Goal: Task Accomplishment & Management: Complete application form

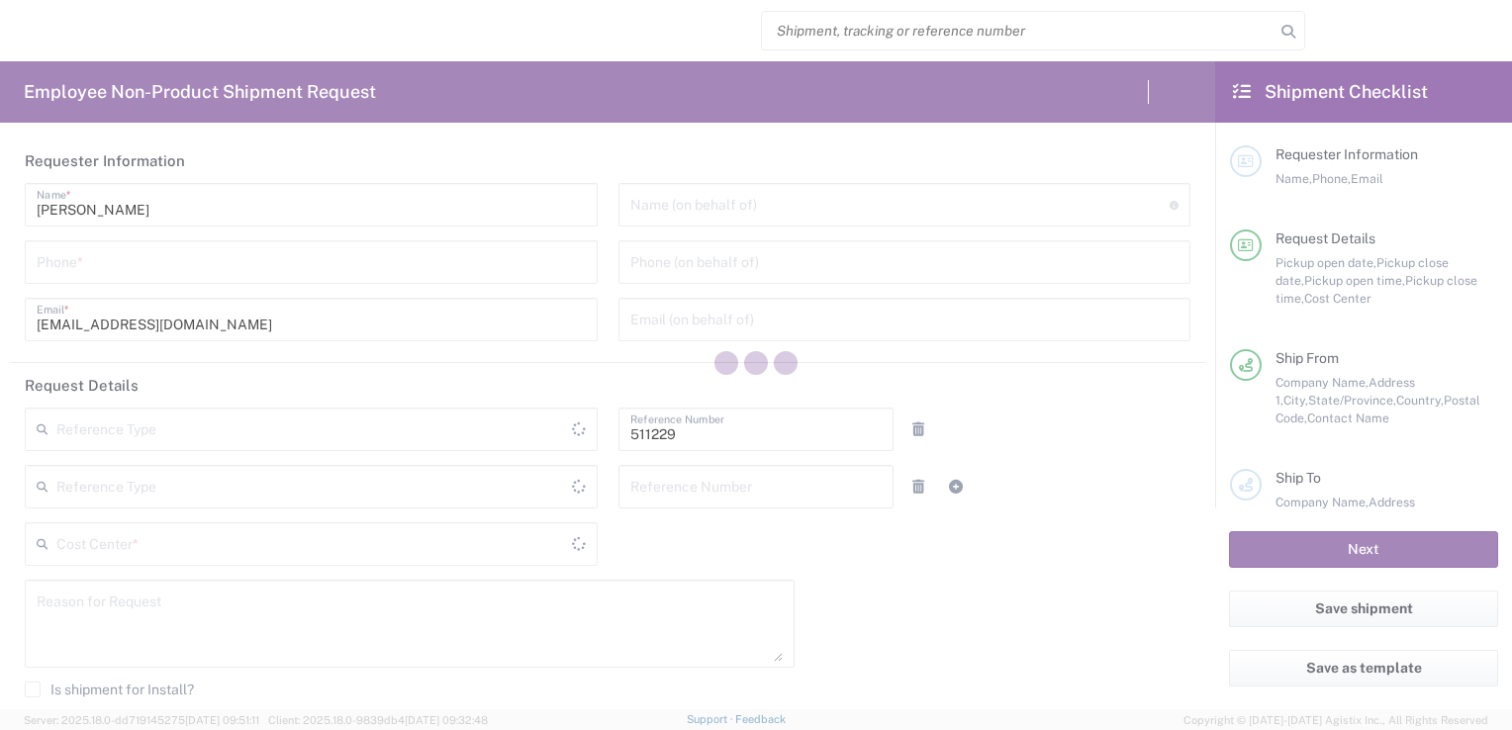
type input "Department"
type input "SE80, DDG, CP RD 511229"
type input "[US_STATE]"
type input "[GEOGRAPHIC_DATA]"
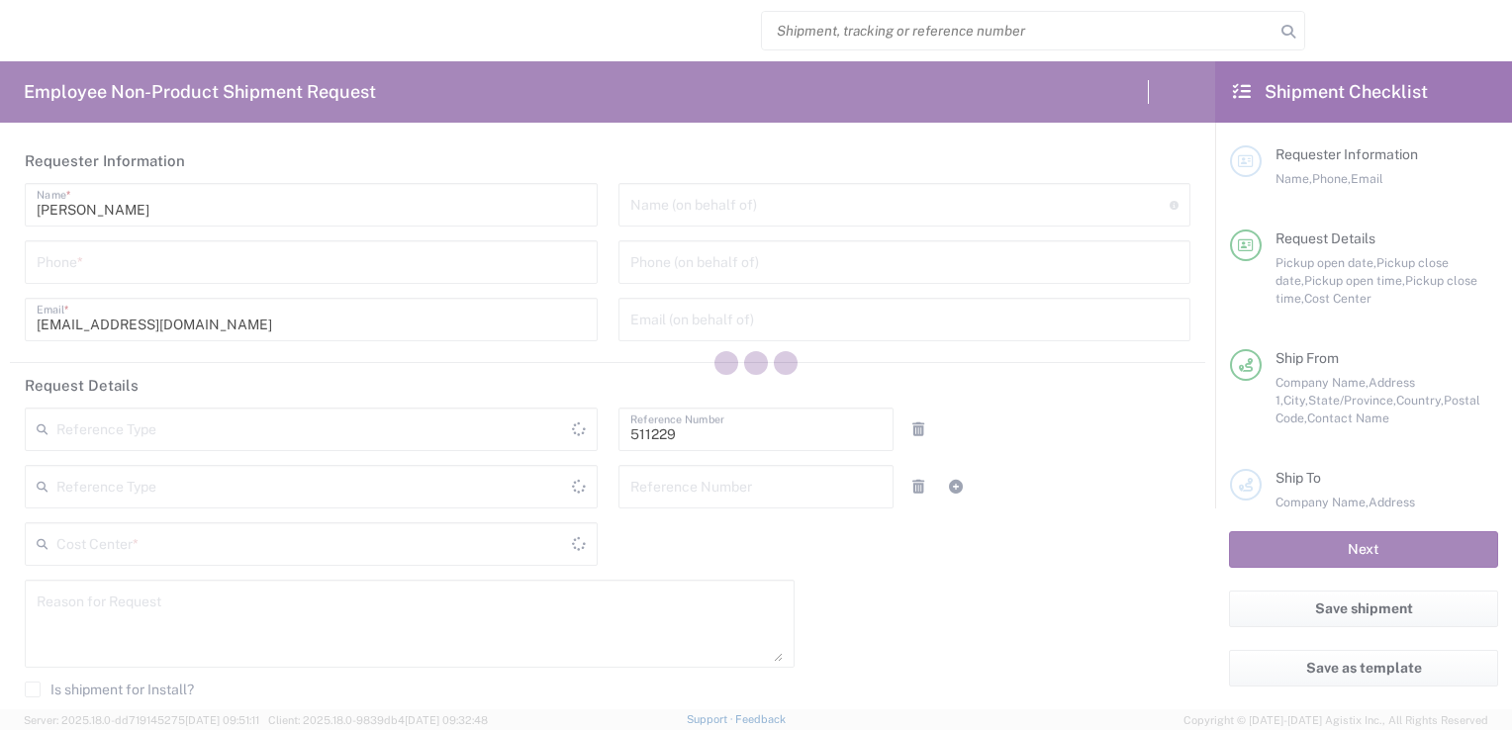
type input "Delivered at Place"
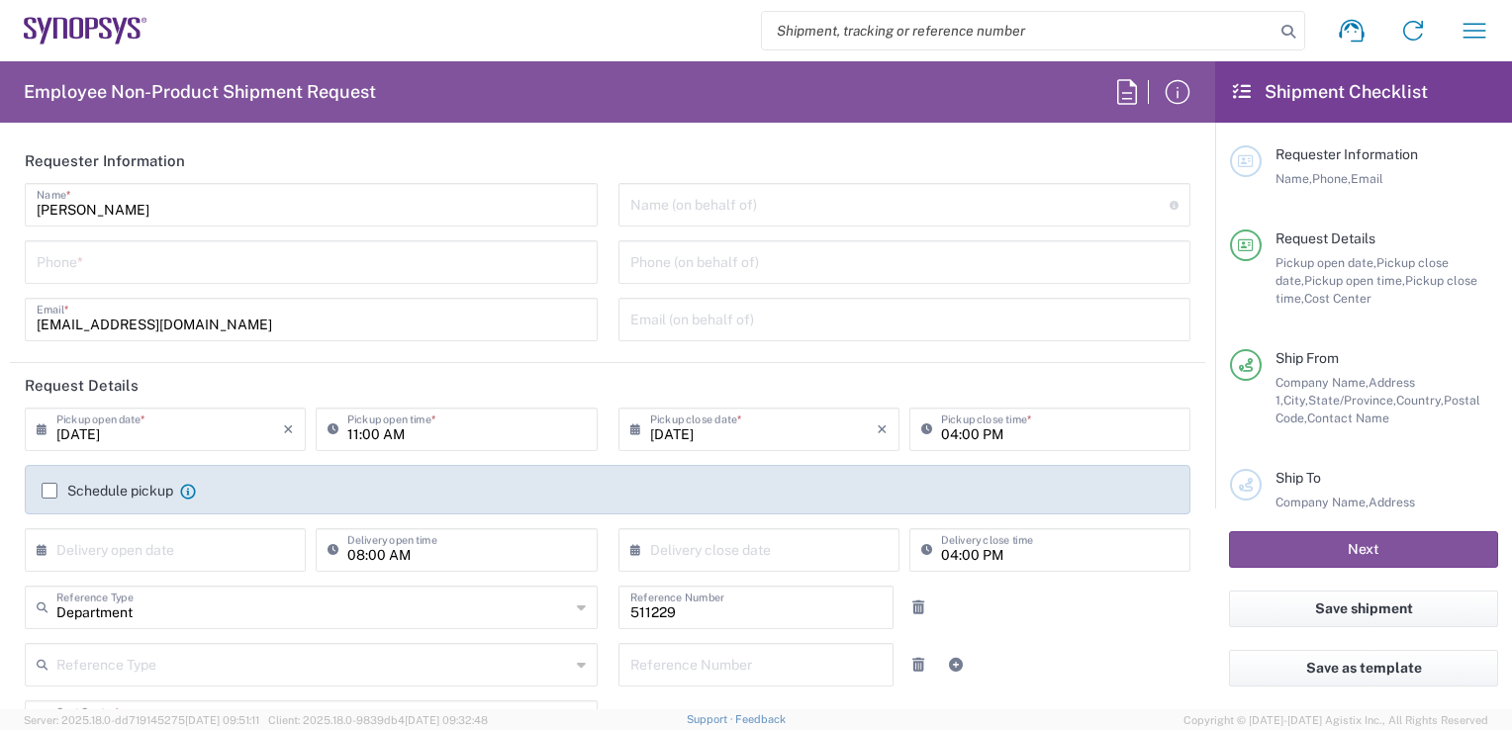
type input "Headquarters USSV"
click at [52, 494] on label "Schedule pickup" at bounding box center [108, 491] width 132 height 16
click at [49, 491] on input "Schedule pickup" at bounding box center [49, 491] width 0 height 0
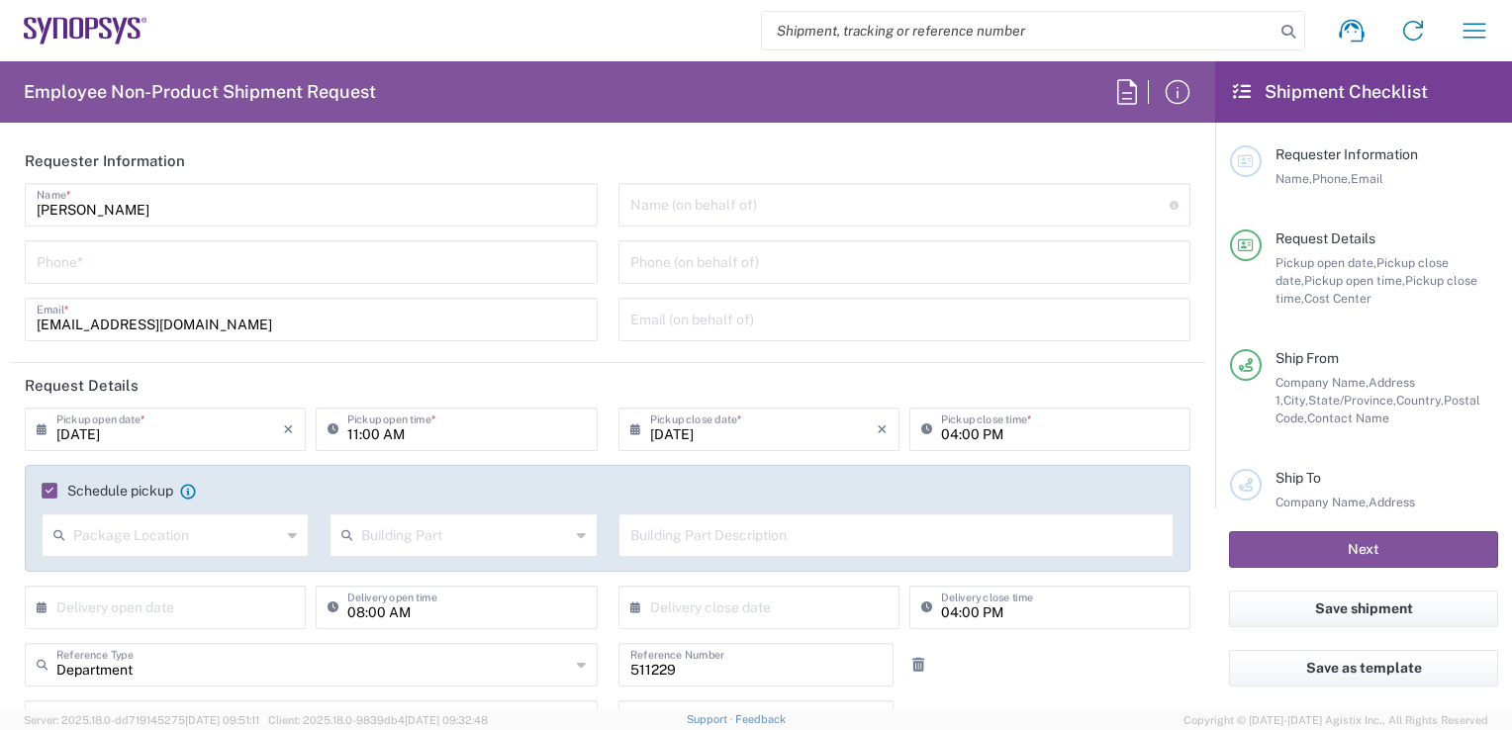
click at [203, 546] on input "text" at bounding box center [177, 534] width 208 height 35
type input "g"
type input "s"
click at [228, 568] on span "Front" at bounding box center [174, 578] width 260 height 31
type input "Front"
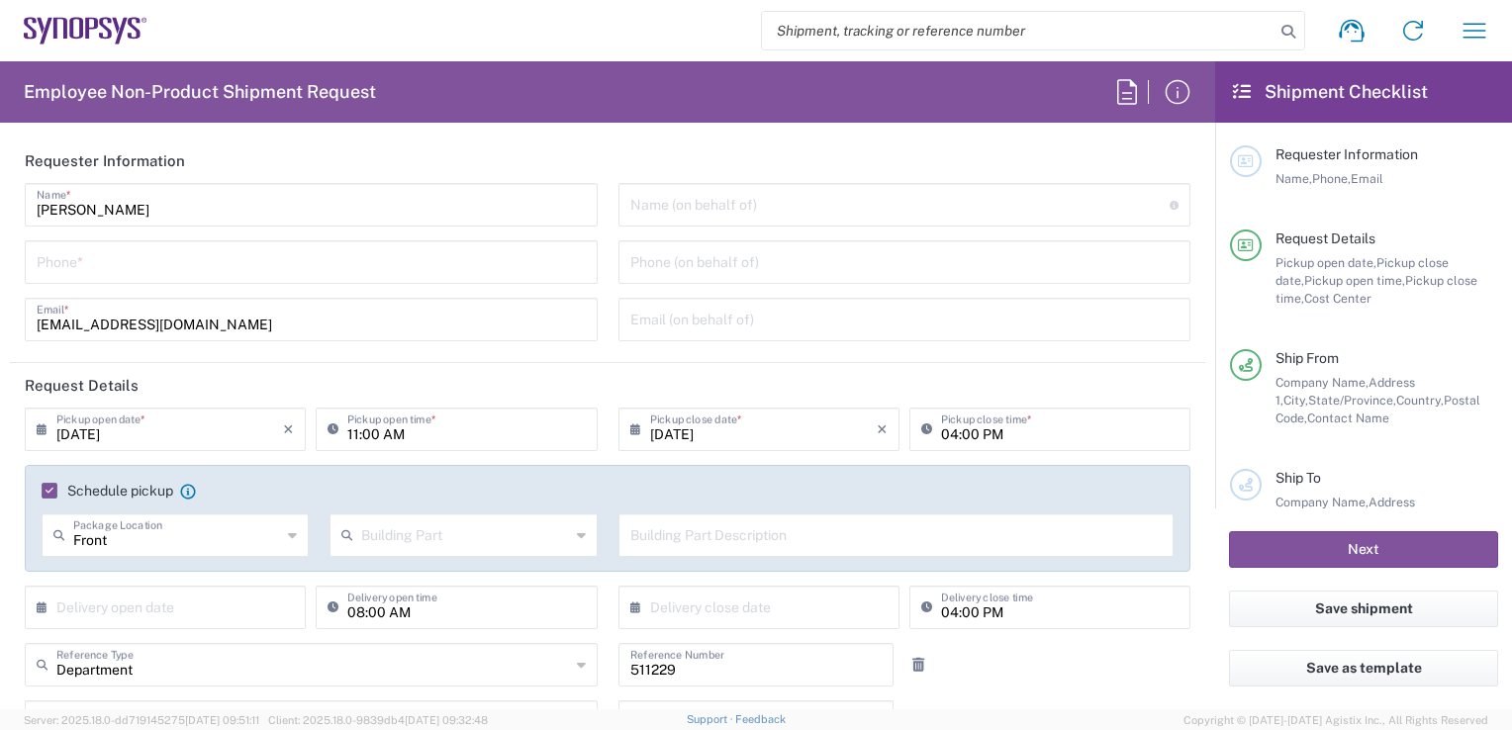
click at [410, 533] on input "text" at bounding box center [465, 534] width 208 height 35
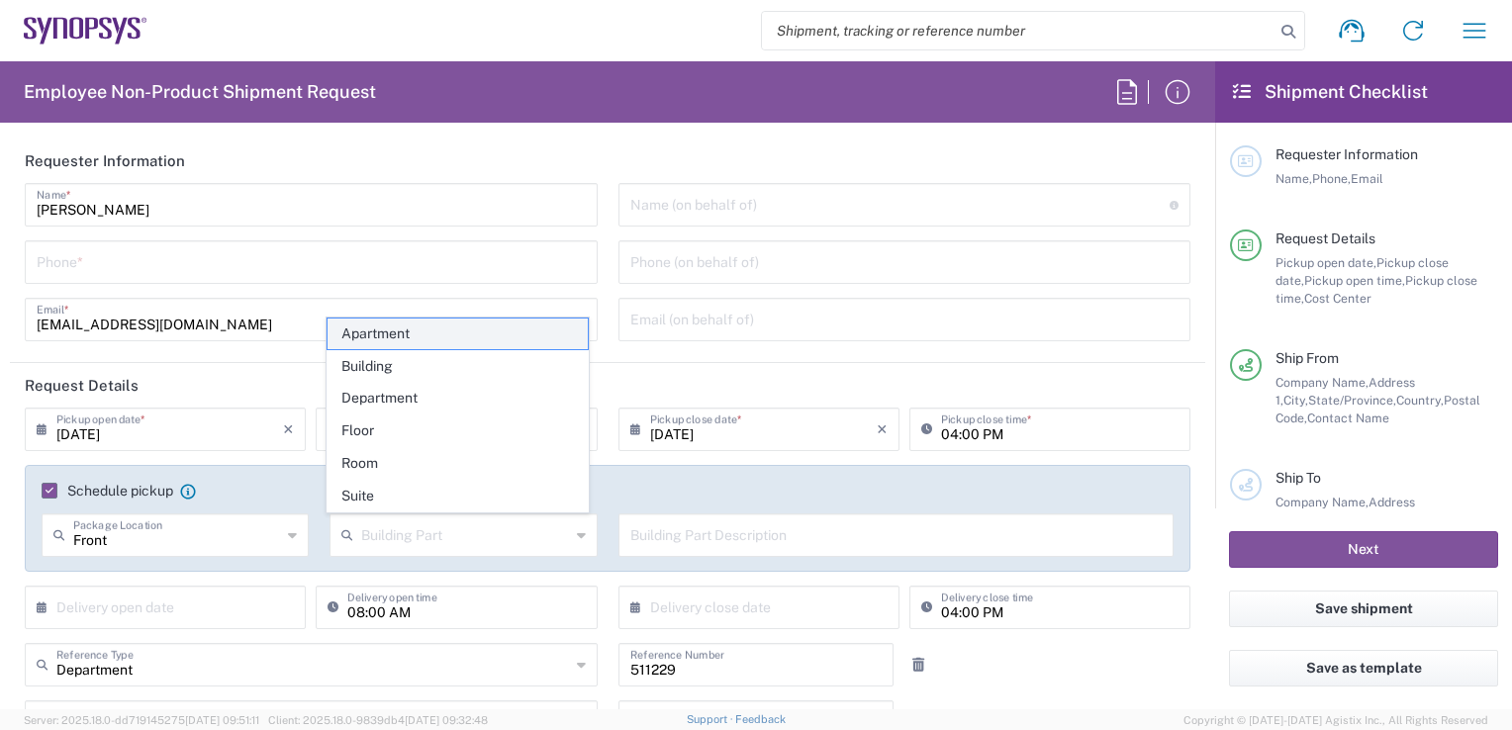
click at [425, 340] on span "Apartment" at bounding box center [458, 334] width 260 height 31
type input "Apartment"
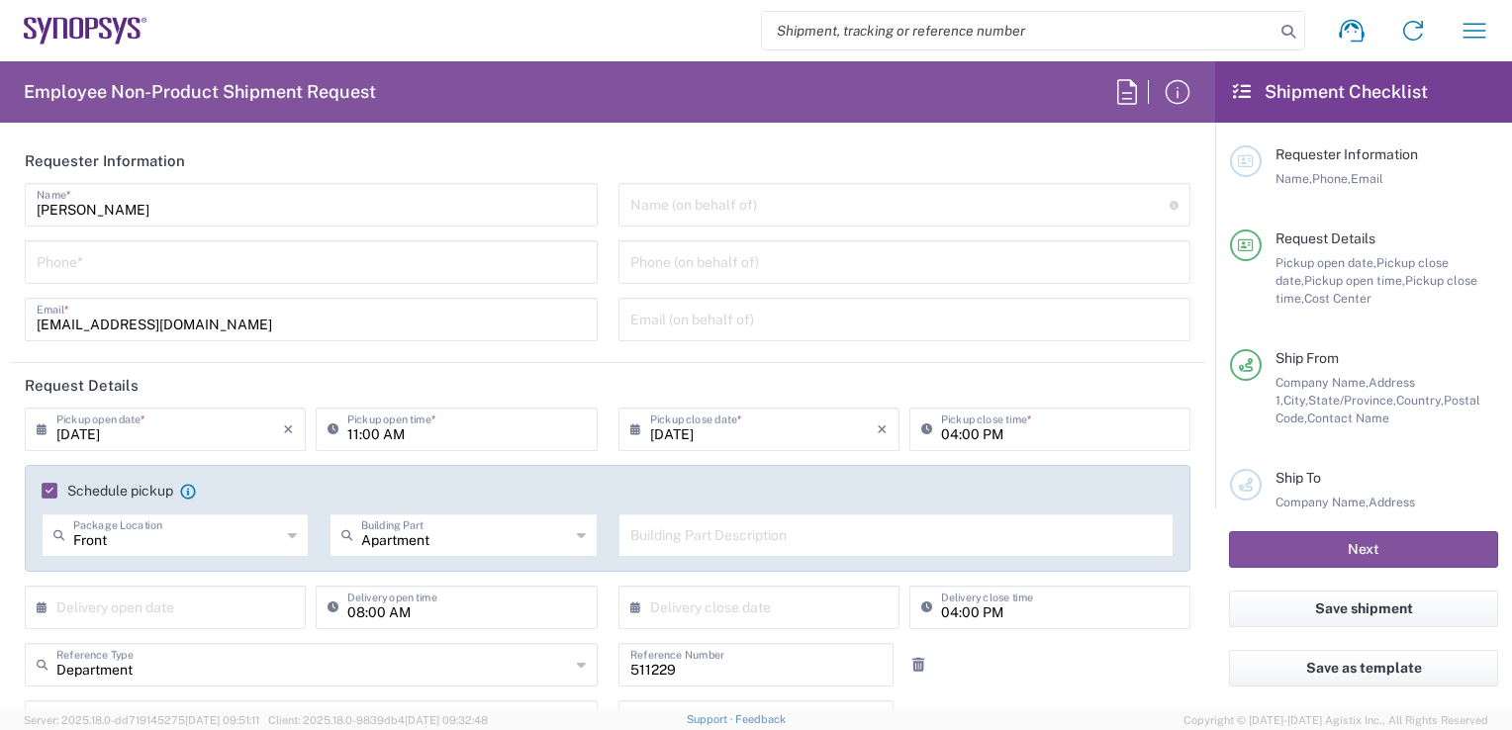
click at [711, 554] on div "Building Part Description" at bounding box center [896, 536] width 556 height 44
click at [721, 538] on input "text" at bounding box center [896, 534] width 532 height 35
click at [179, 425] on input "[DATE]" at bounding box center [169, 428] width 227 height 35
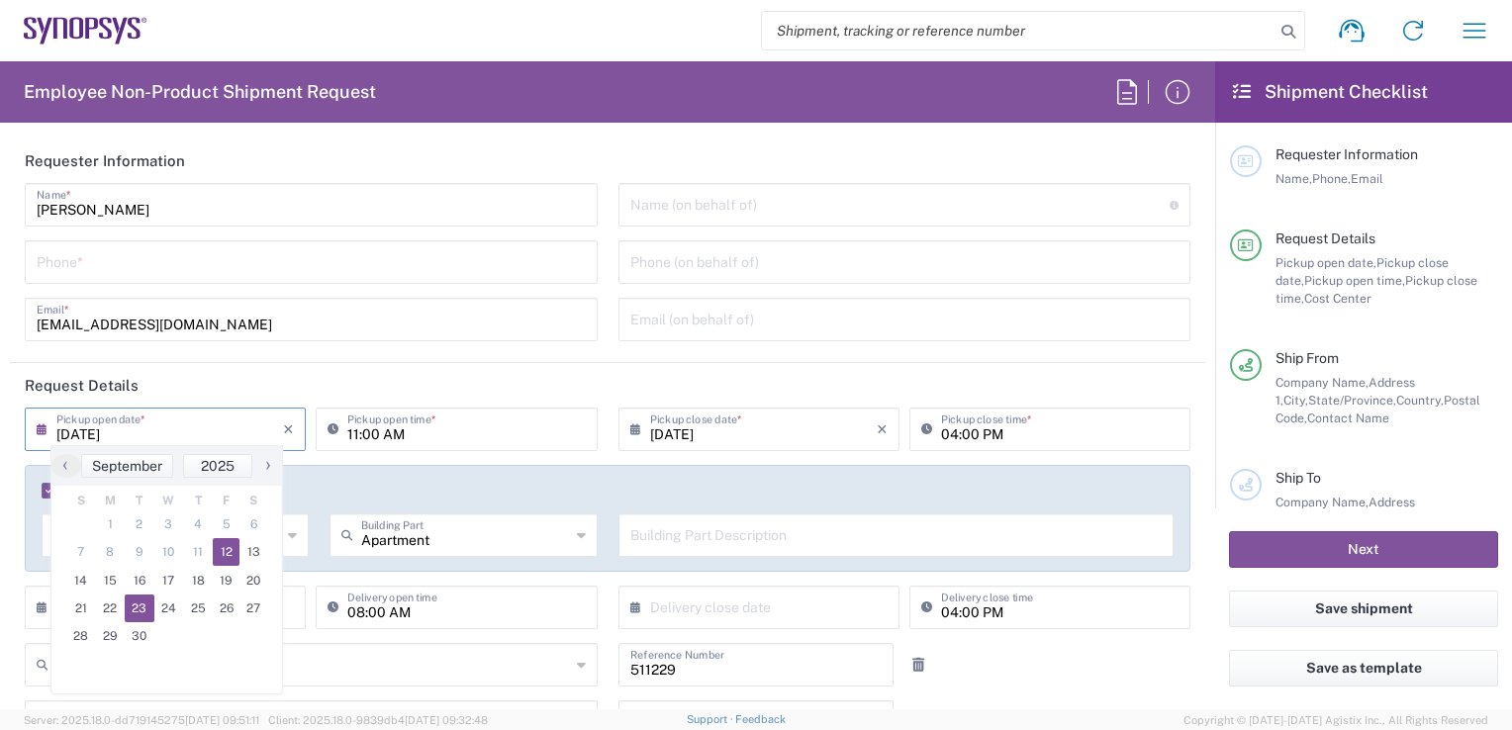
click at [125, 606] on span "23" at bounding box center [140, 609] width 30 height 28
type input "[DATE]"
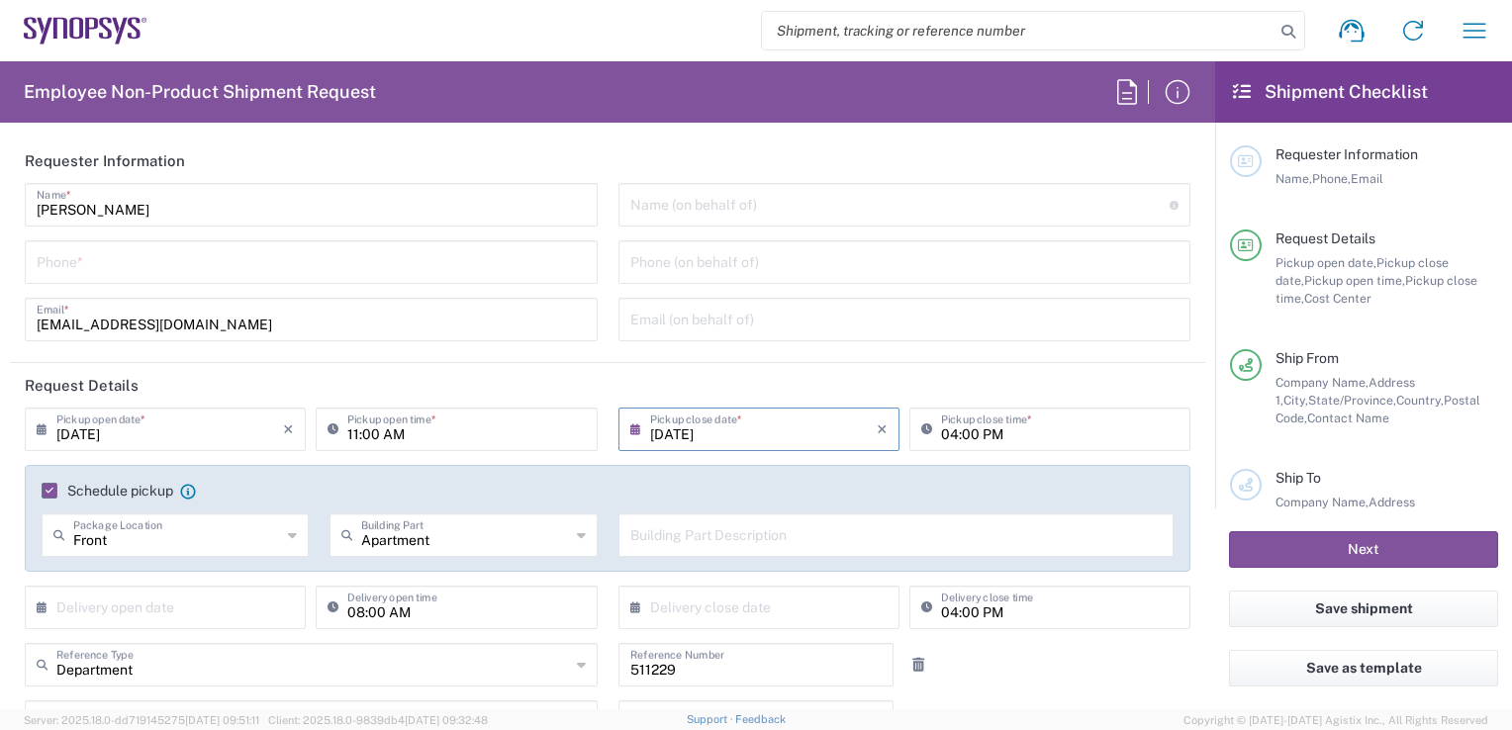
click at [716, 543] on input "text" at bounding box center [896, 534] width 532 height 35
click at [295, 534] on div "Front Package Location" at bounding box center [175, 536] width 267 height 44
type input "Front"
click at [295, 534] on div "Front Package Location" at bounding box center [175, 536] width 267 height 44
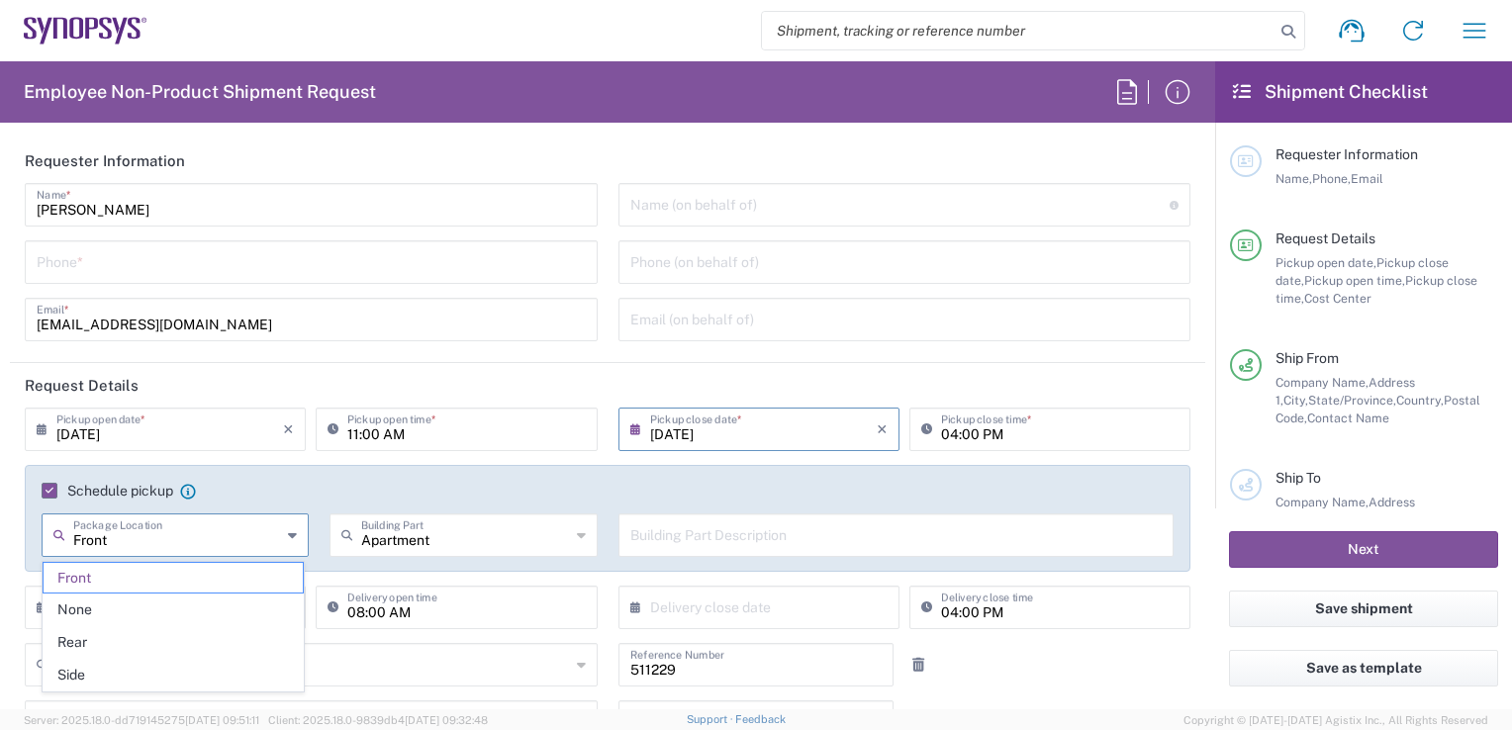
click at [322, 495] on agx-checkbox-control "Schedule pickup When scheduling a pickup please be sure to meet the following c…" at bounding box center [608, 491] width 1132 height 18
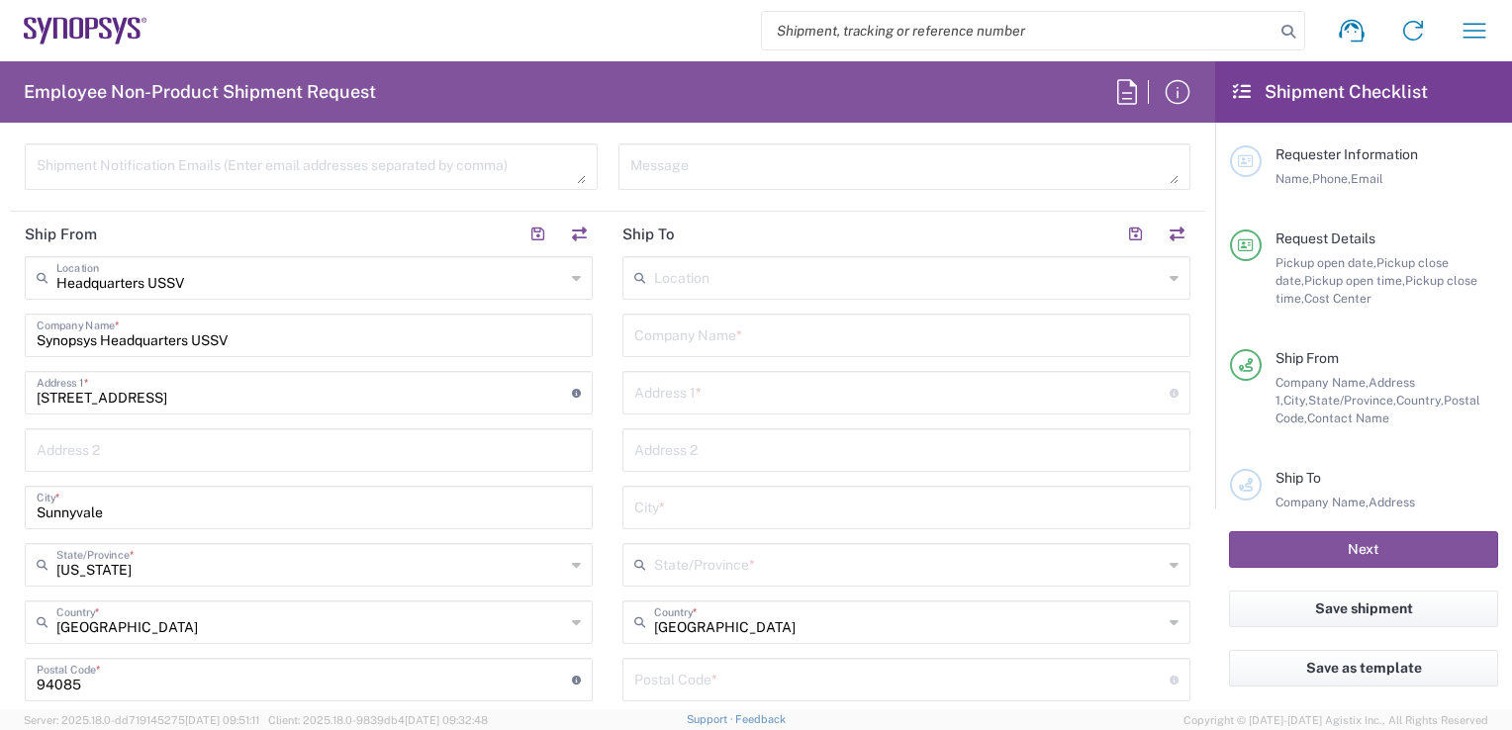
scroll to position [860, 0]
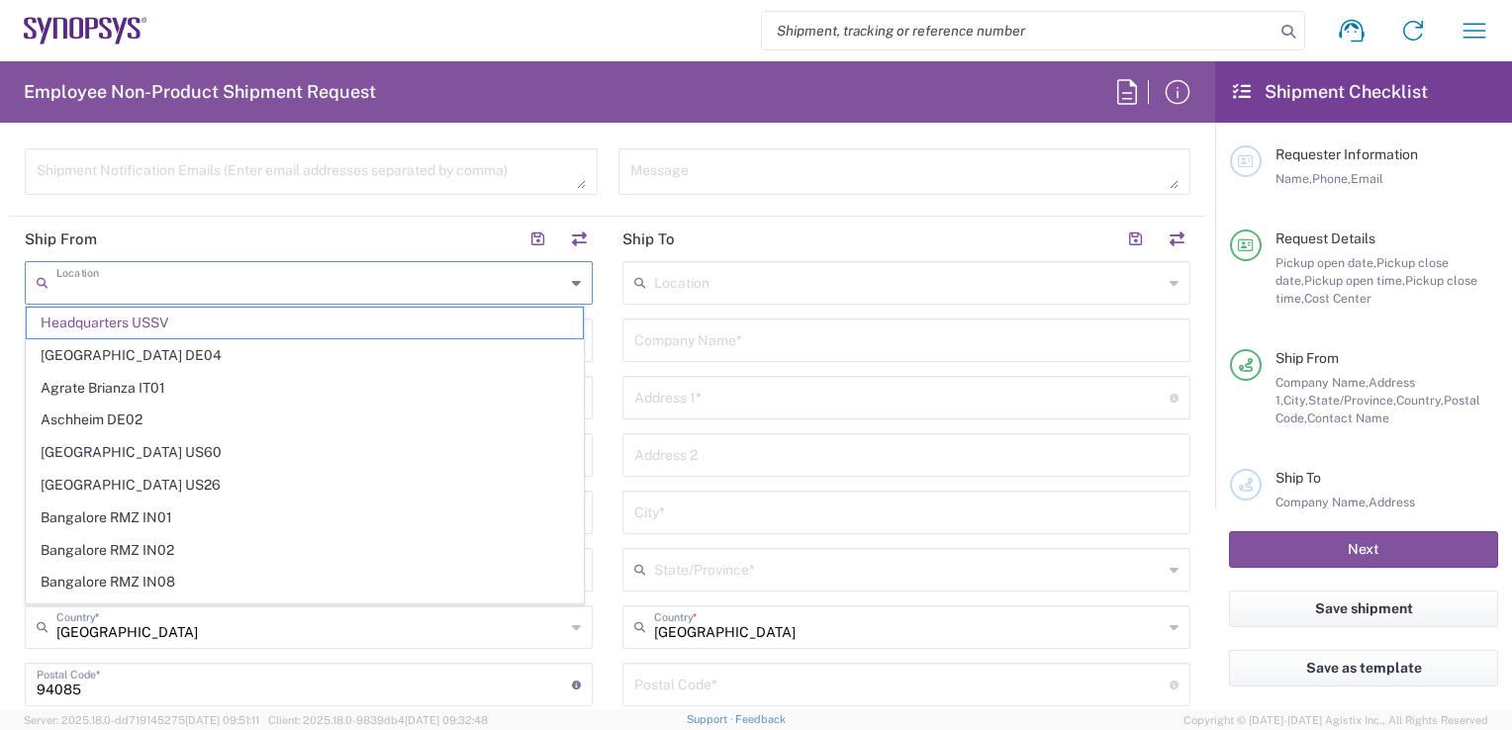
click at [339, 295] on input "text" at bounding box center [310, 281] width 509 height 35
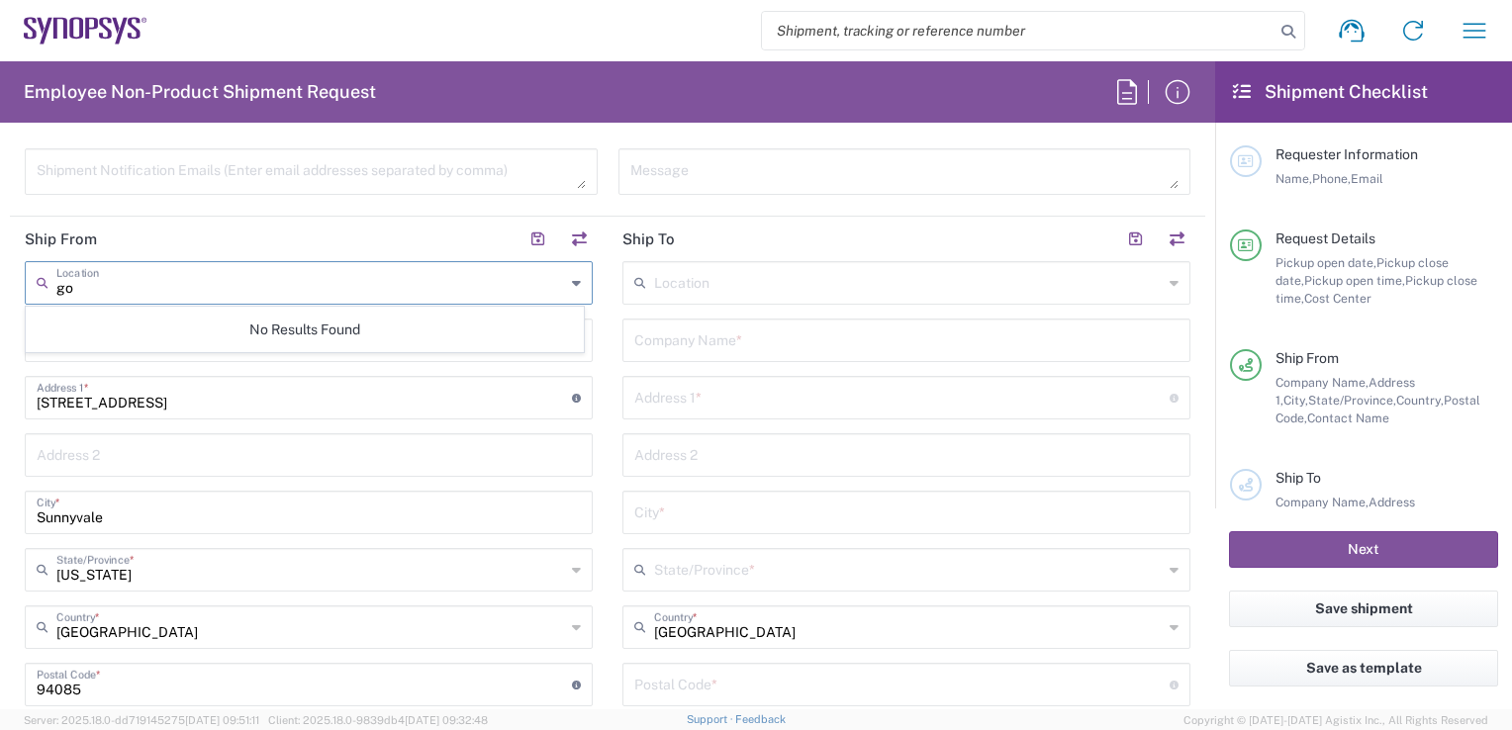
type input "g"
type input "s"
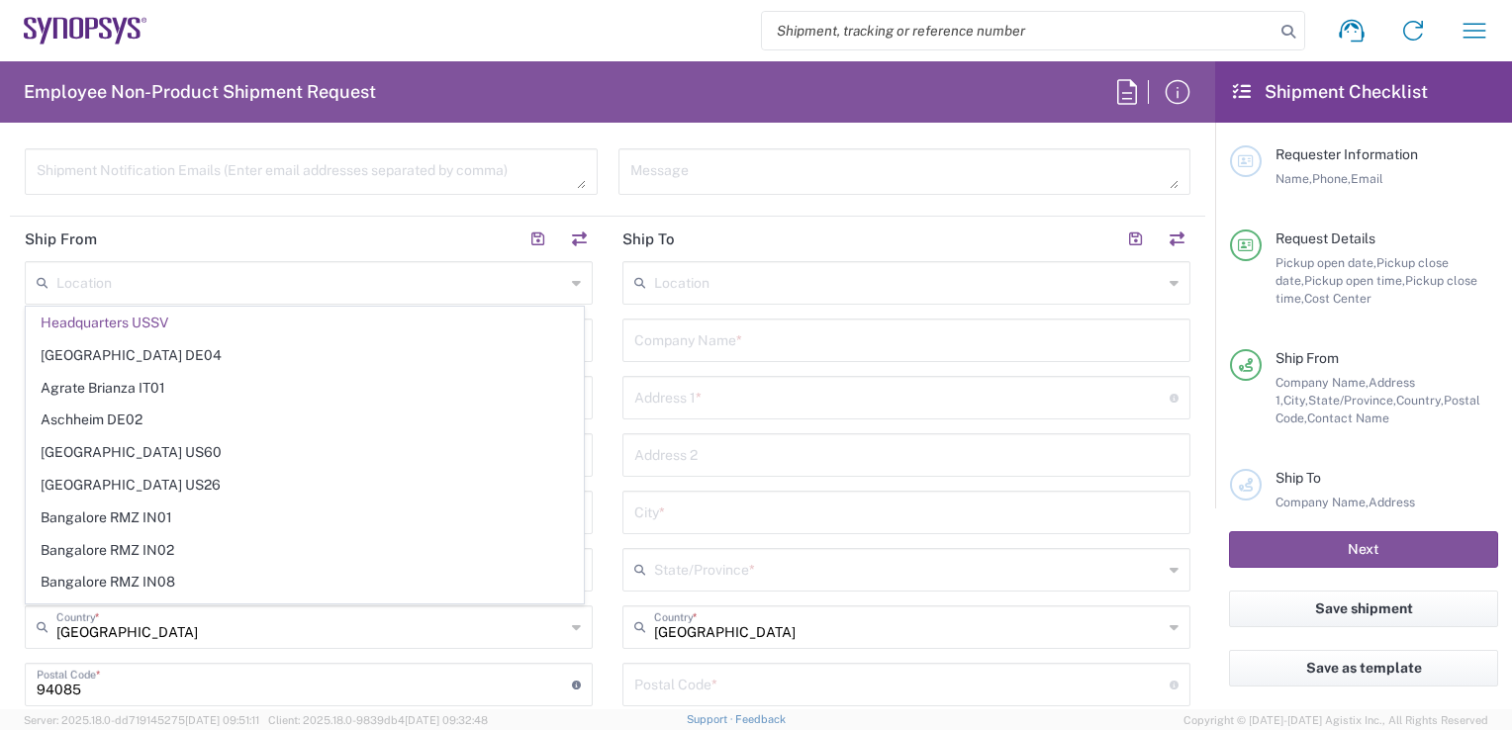
click at [0, 307] on html "Shipment request Shipment tracking Employee non-product shipment request My shi…" at bounding box center [756, 365] width 1512 height 730
type input "Headquarters USSV"
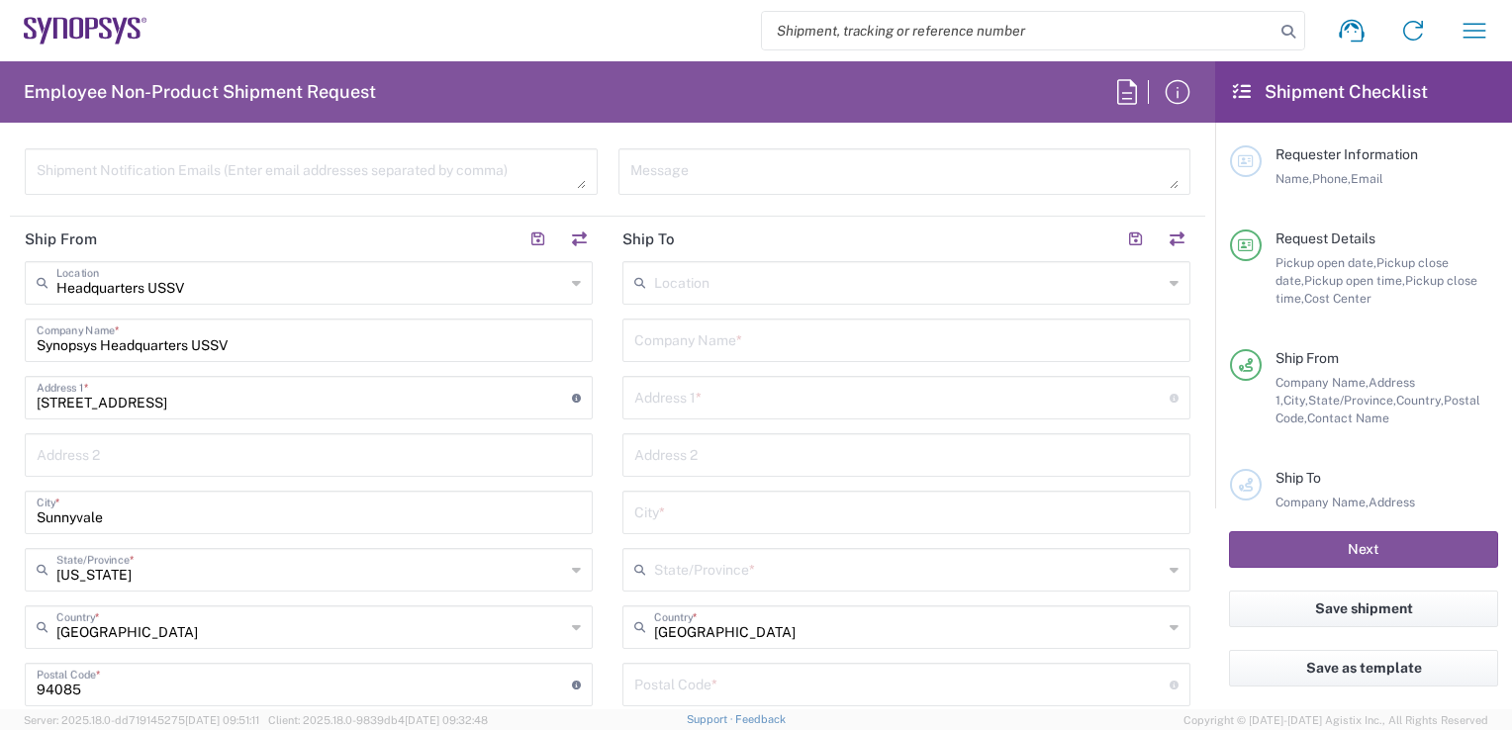
click at [139, 342] on input "Synopsys Headquarters USSV" at bounding box center [309, 339] width 544 height 35
click at [475, 339] on input "Synopsys Headquarters USSV" at bounding box center [309, 339] width 544 height 35
drag, startPoint x: 475, startPoint y: 339, endPoint x: 71, endPoint y: 326, distance: 404.0
click at [71, 326] on input "Synopsys Headquarters USSV" at bounding box center [309, 339] width 544 height 35
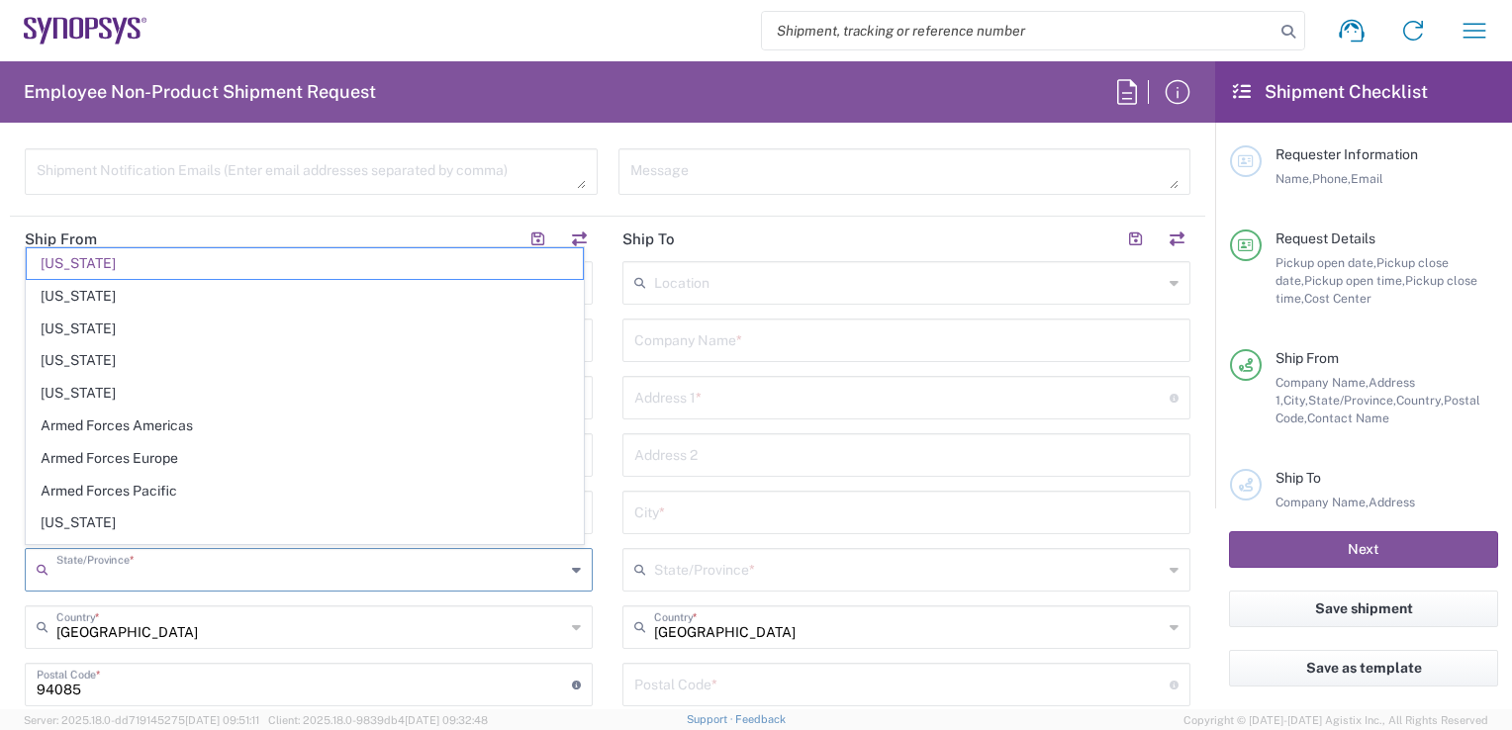
click at [378, 554] on input "text" at bounding box center [310, 568] width 509 height 35
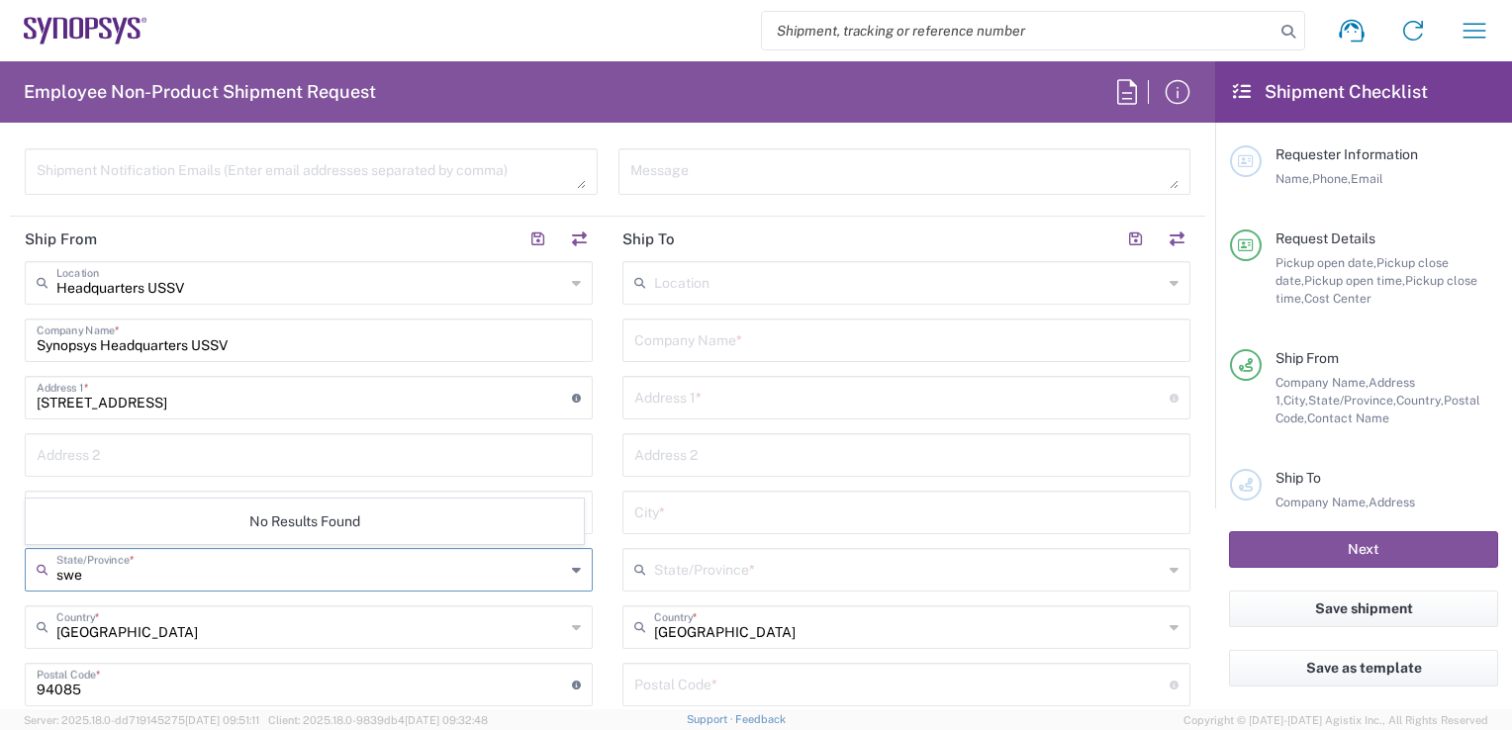
type input "swe"
click at [329, 609] on input "text" at bounding box center [310, 626] width 509 height 35
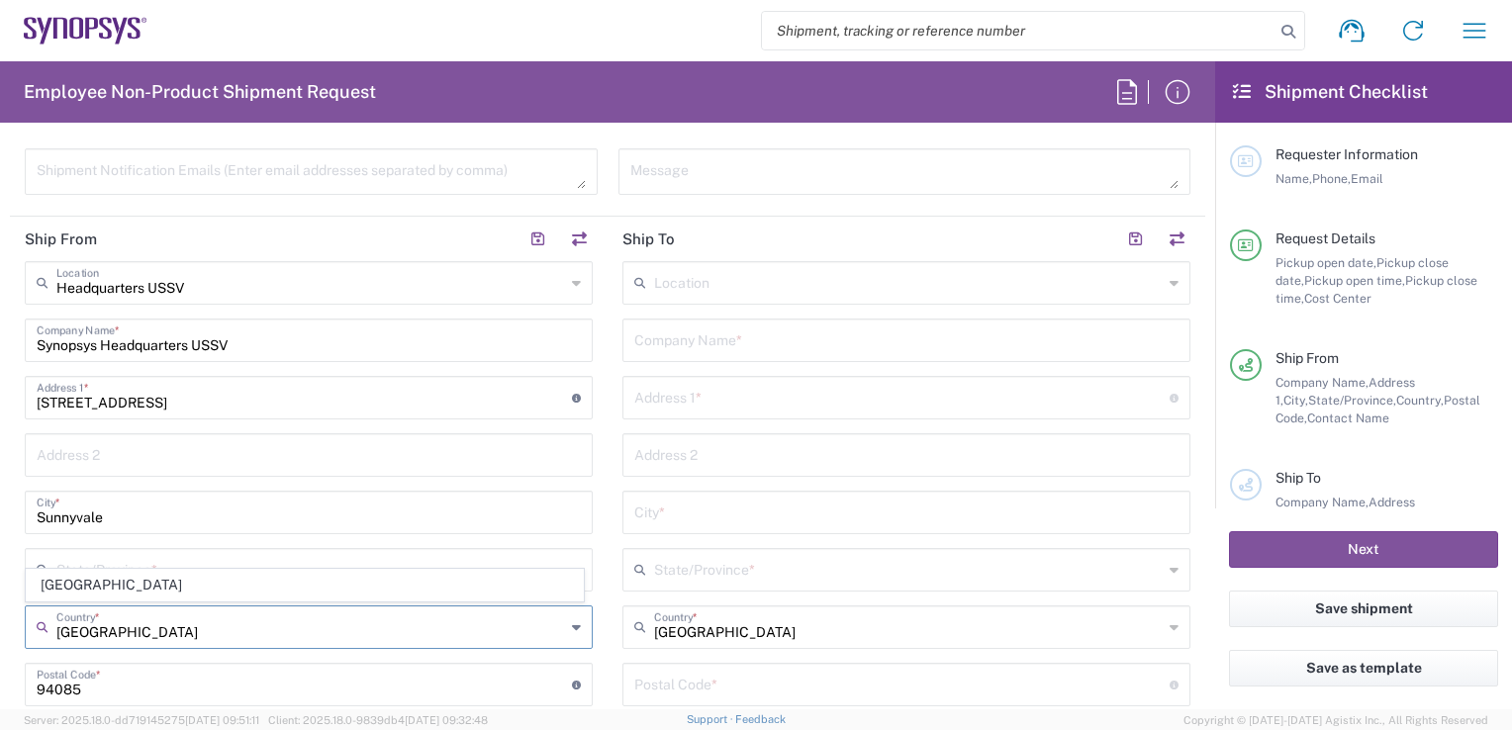
type input "[GEOGRAPHIC_DATA]"
type input "[EMAIL_ADDRESS][DOMAIN_NAME]"
type input "0729484041"
click at [182, 534] on div "Headquarters USSV Location Headquarters [GEOGRAPHIC_DATA] Agrate Brianza IT01 […" at bounding box center [309, 621] width 568 height 720
click at [178, 539] on div "Headquarters USSV Location Headquarters [GEOGRAPHIC_DATA] Agrate Brianza IT01 […" at bounding box center [309, 621] width 568 height 720
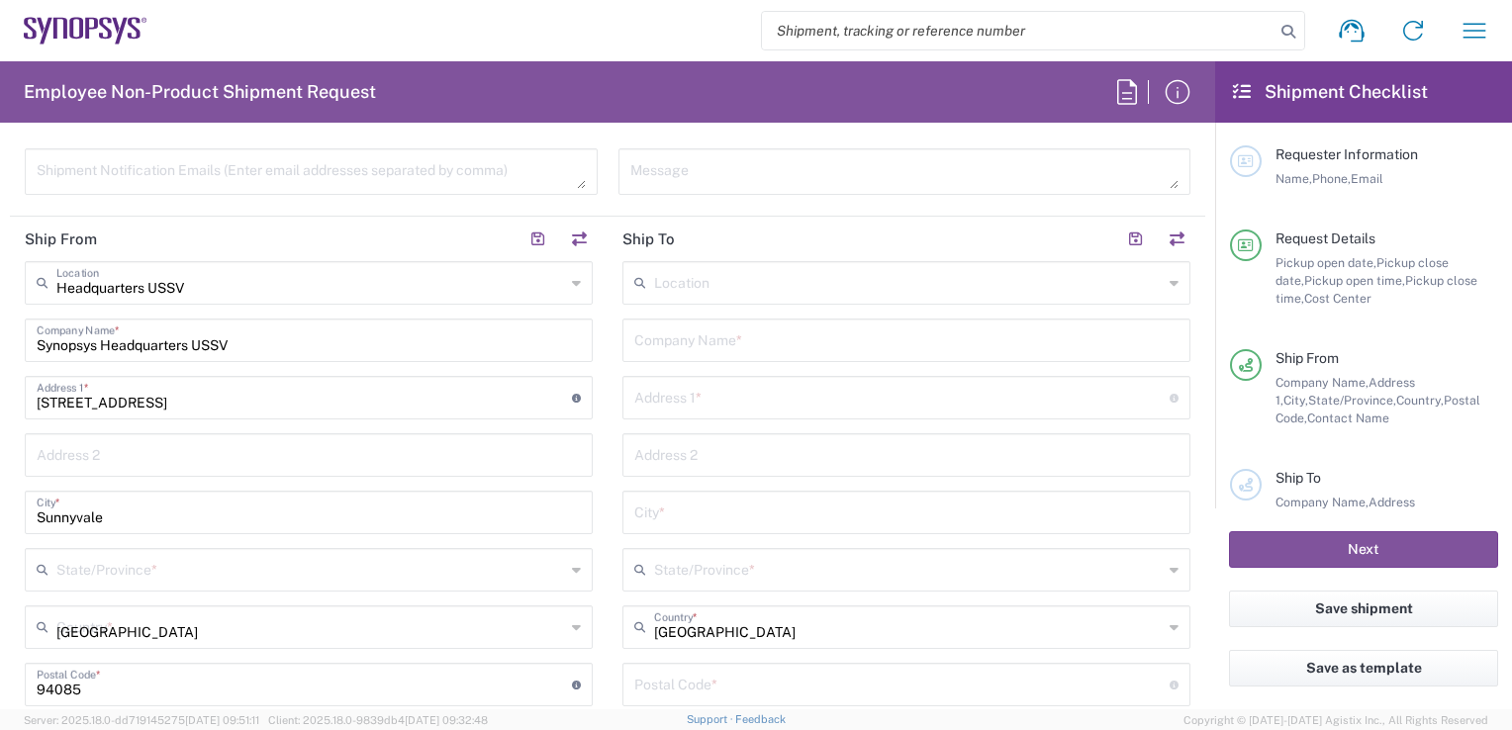
click at [168, 613] on input "[GEOGRAPHIC_DATA]" at bounding box center [310, 626] width 509 height 35
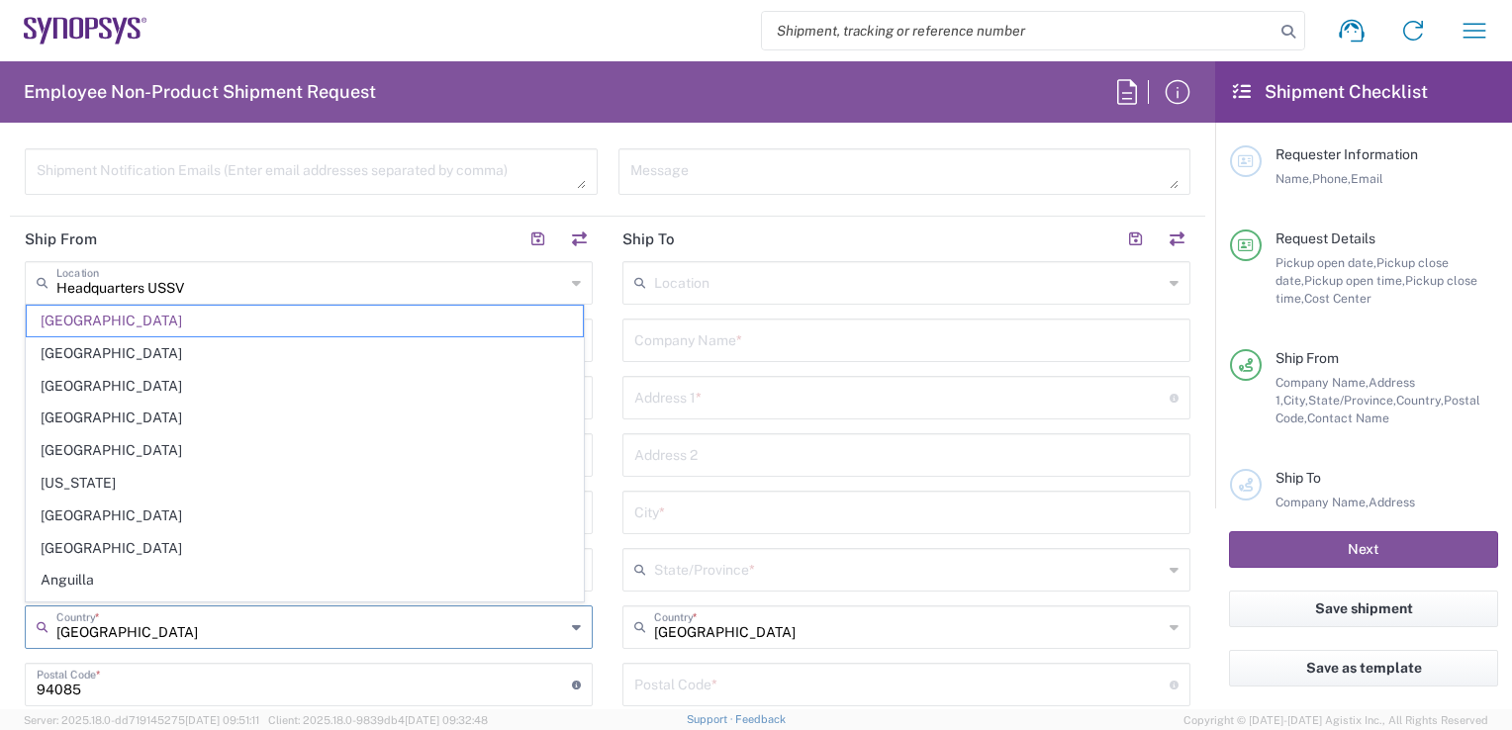
click at [186, 634] on input "[GEOGRAPHIC_DATA]" at bounding box center [310, 626] width 509 height 35
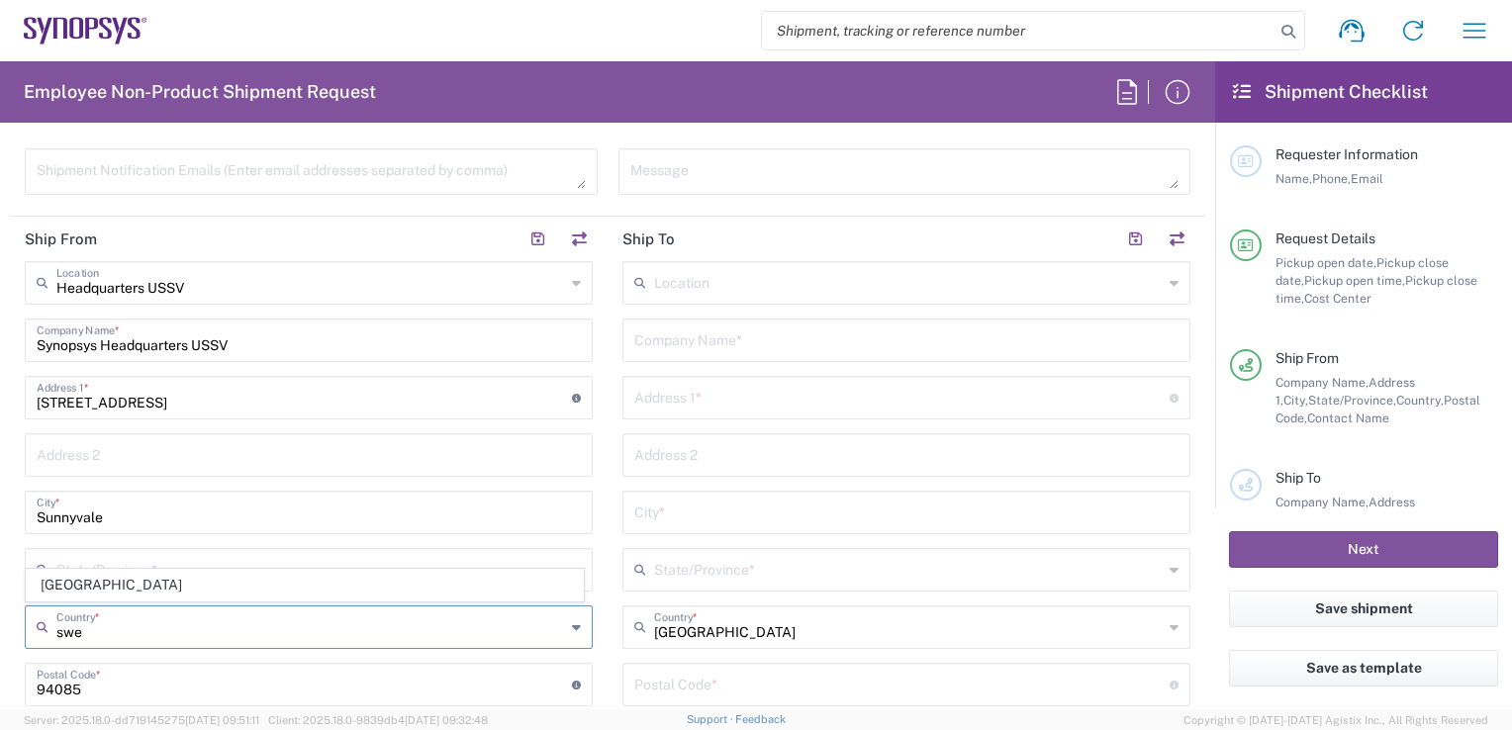
click at [572, 626] on icon at bounding box center [576, 628] width 9 height 32
click at [491, 613] on input "swe" at bounding box center [310, 626] width 509 height 35
type input "s"
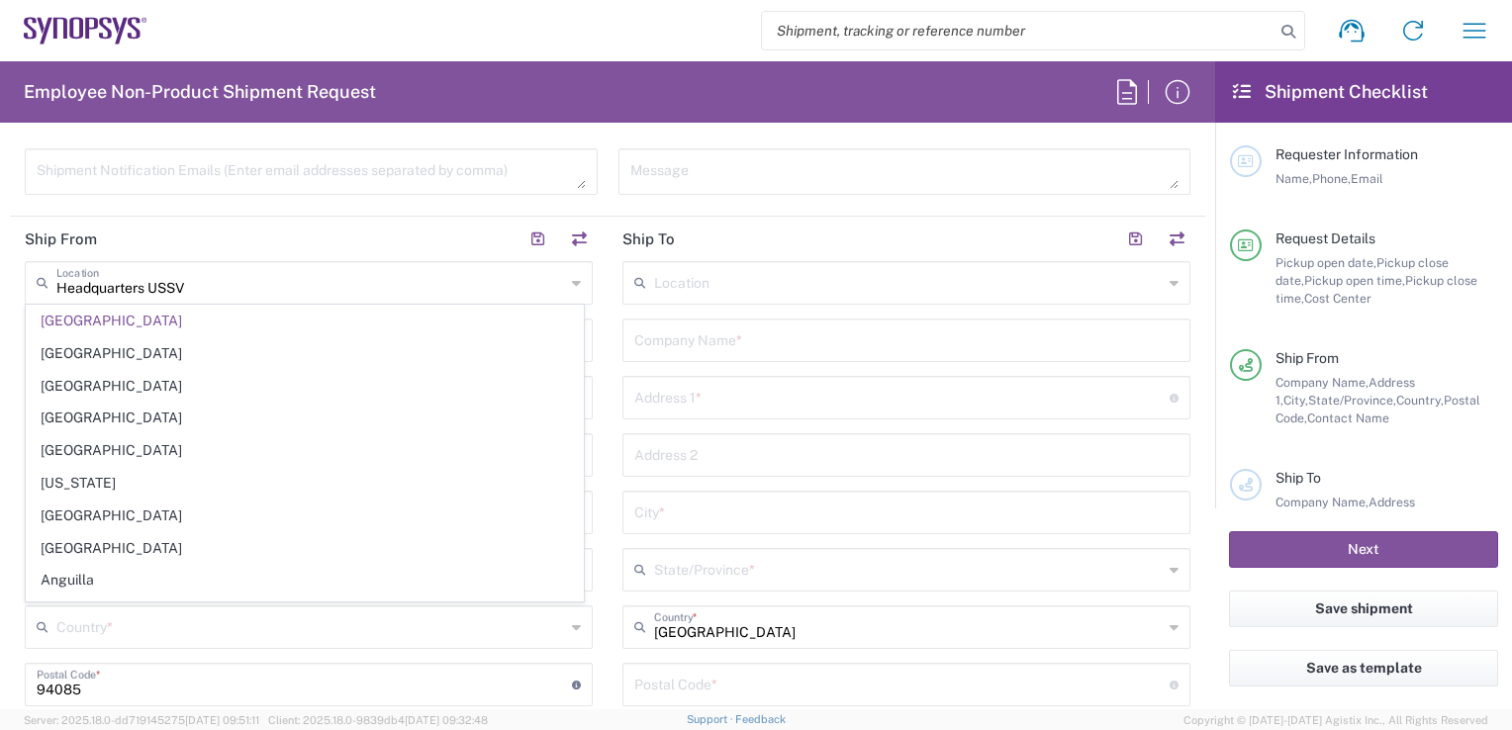
click at [572, 621] on icon at bounding box center [576, 628] width 9 height 32
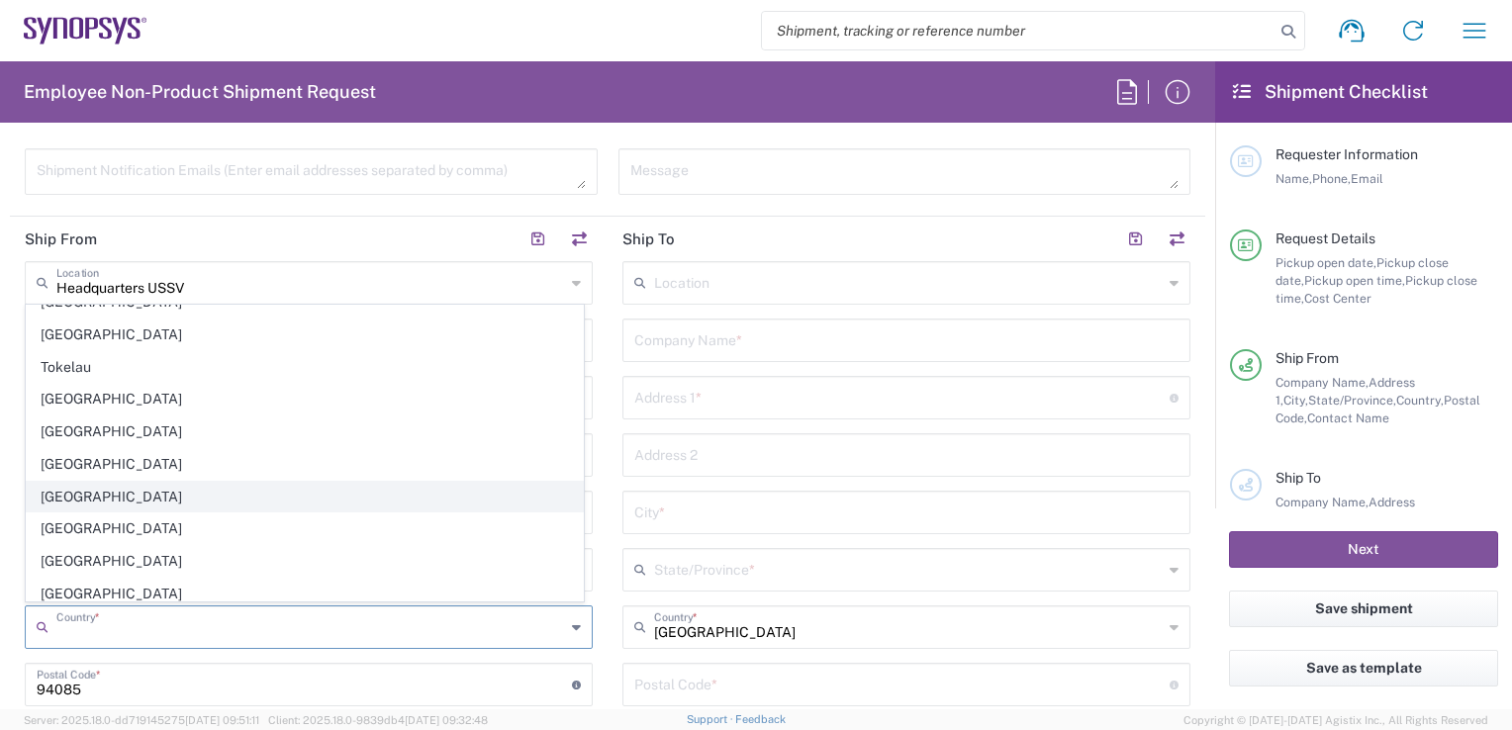
scroll to position [6761, 0]
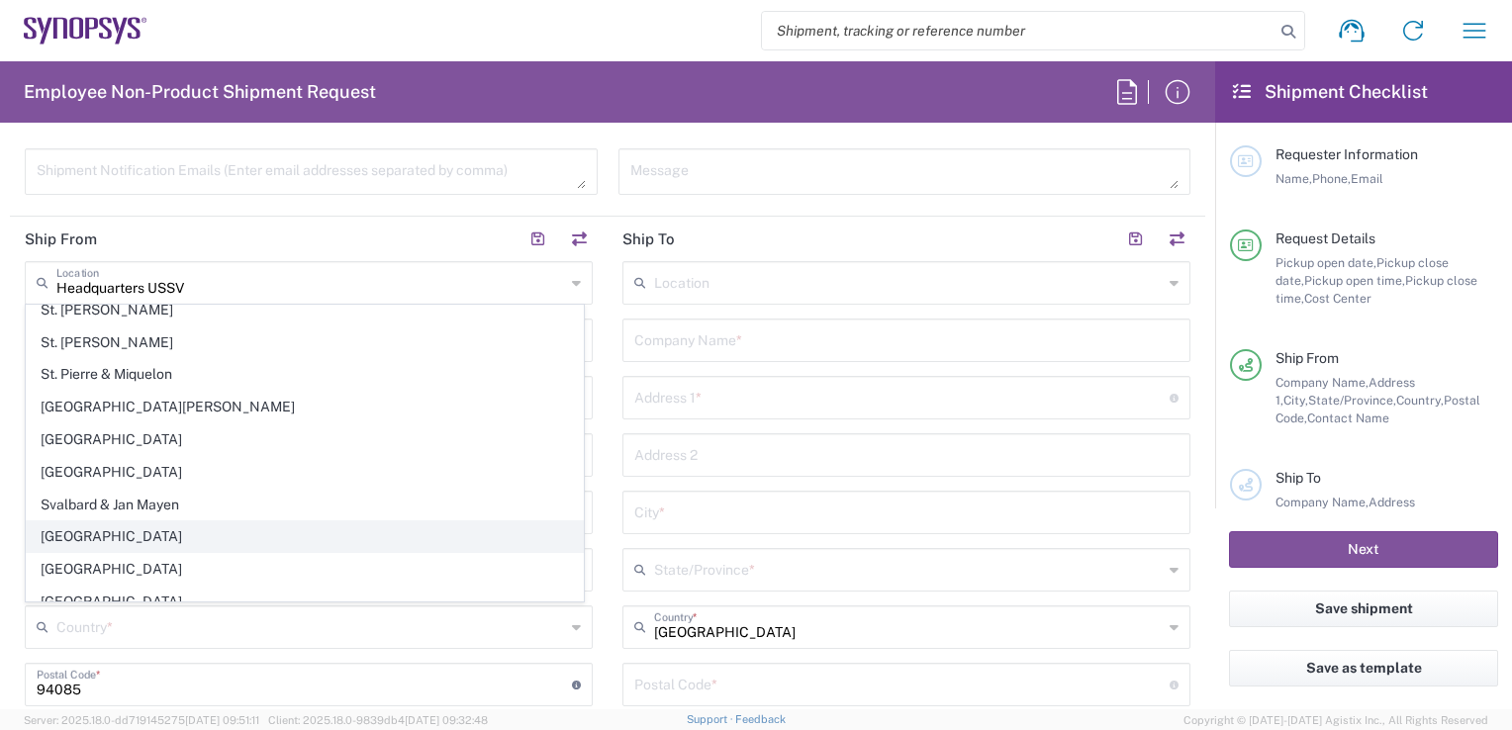
click at [102, 521] on span "[GEOGRAPHIC_DATA]" at bounding box center [305, 536] width 556 height 31
type input "[GEOGRAPHIC_DATA]"
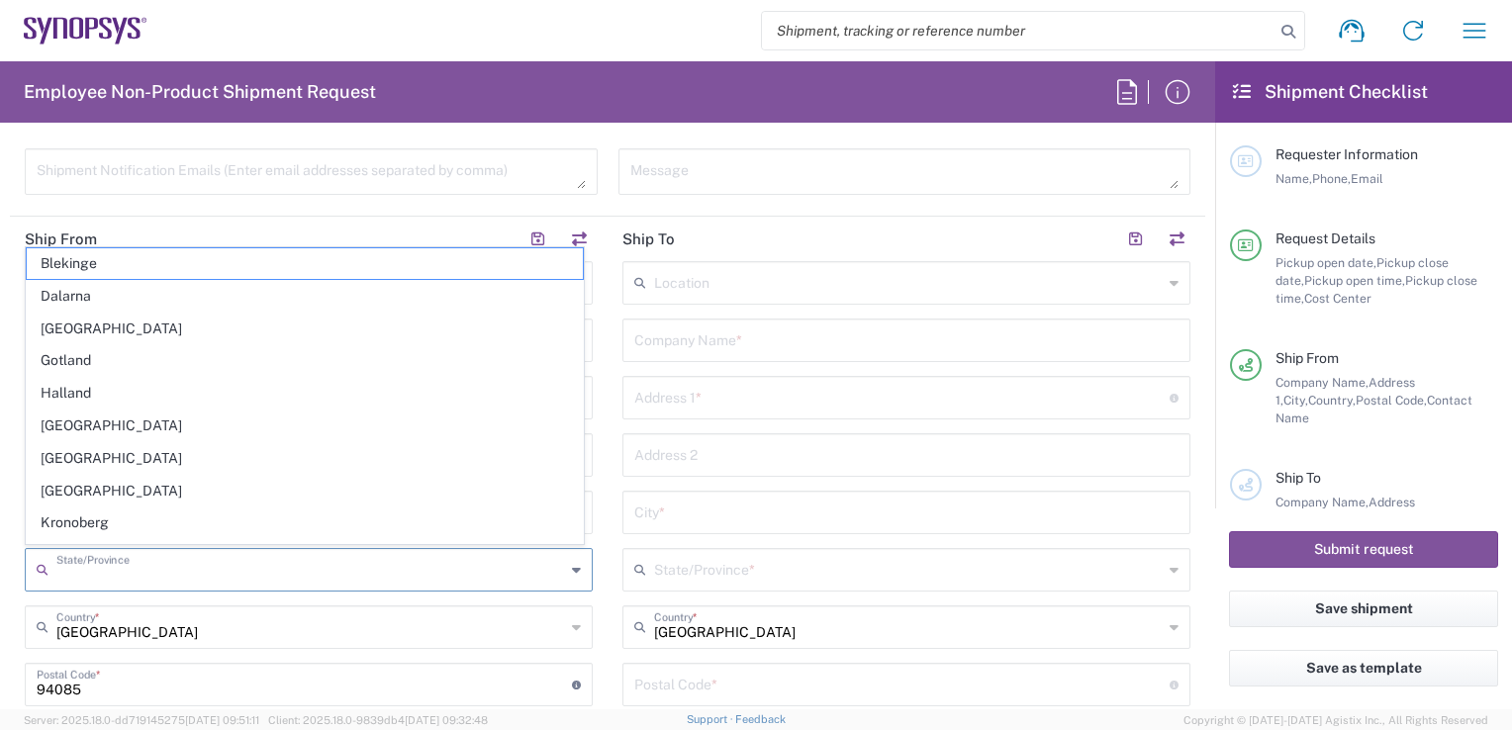
click at [182, 559] on input "text" at bounding box center [310, 568] width 509 height 35
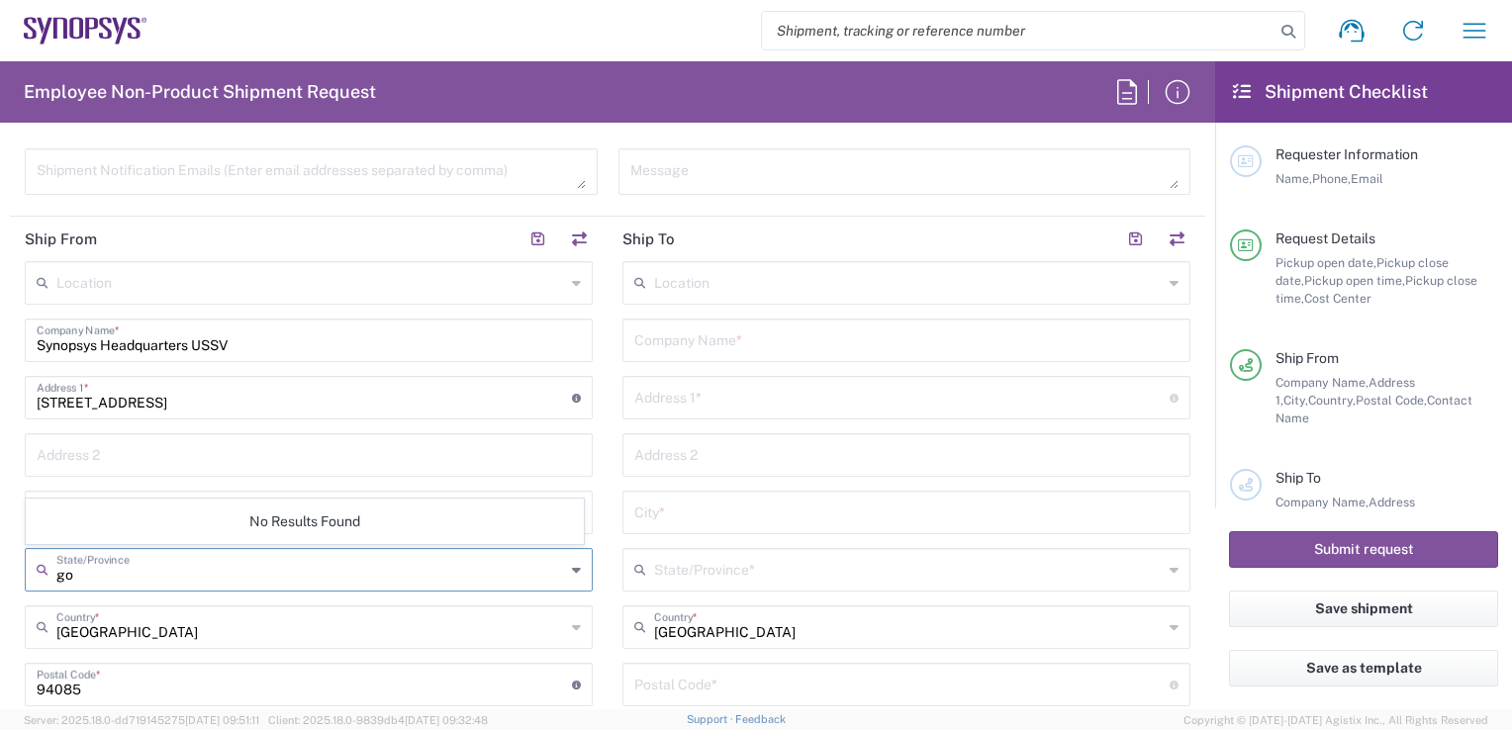
type input "g"
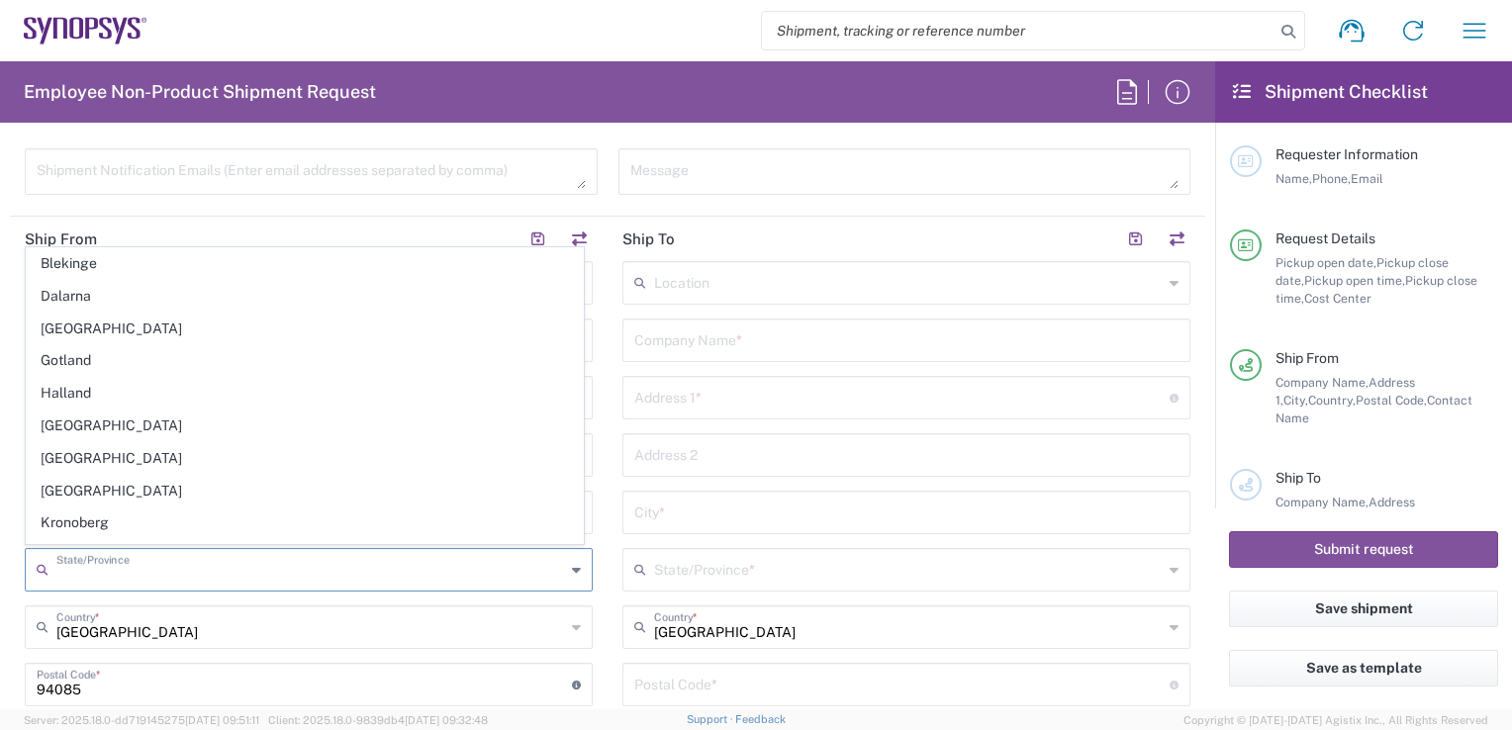
scroll to position [376, 0]
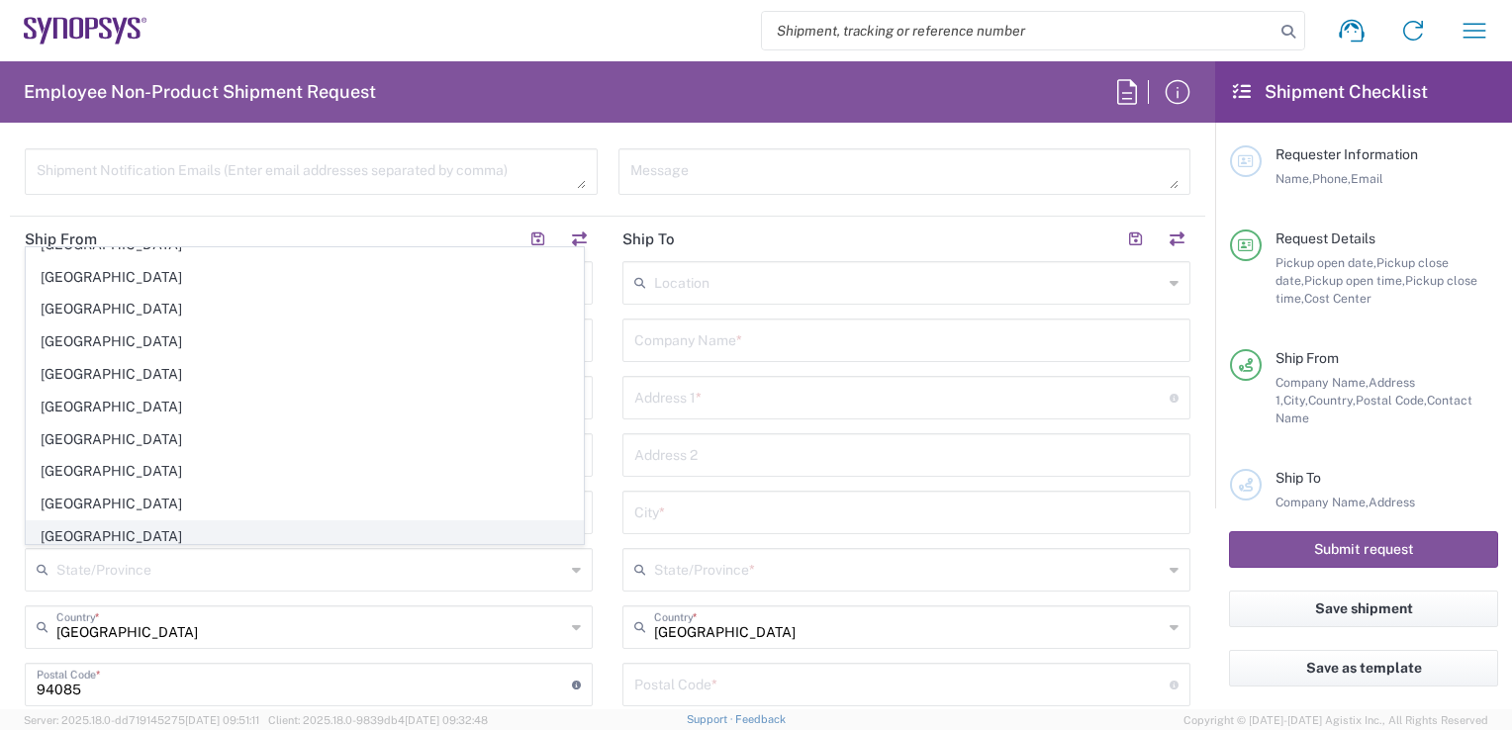
click at [129, 528] on span "[GEOGRAPHIC_DATA]" at bounding box center [305, 536] width 556 height 31
type input "[GEOGRAPHIC_DATA]"
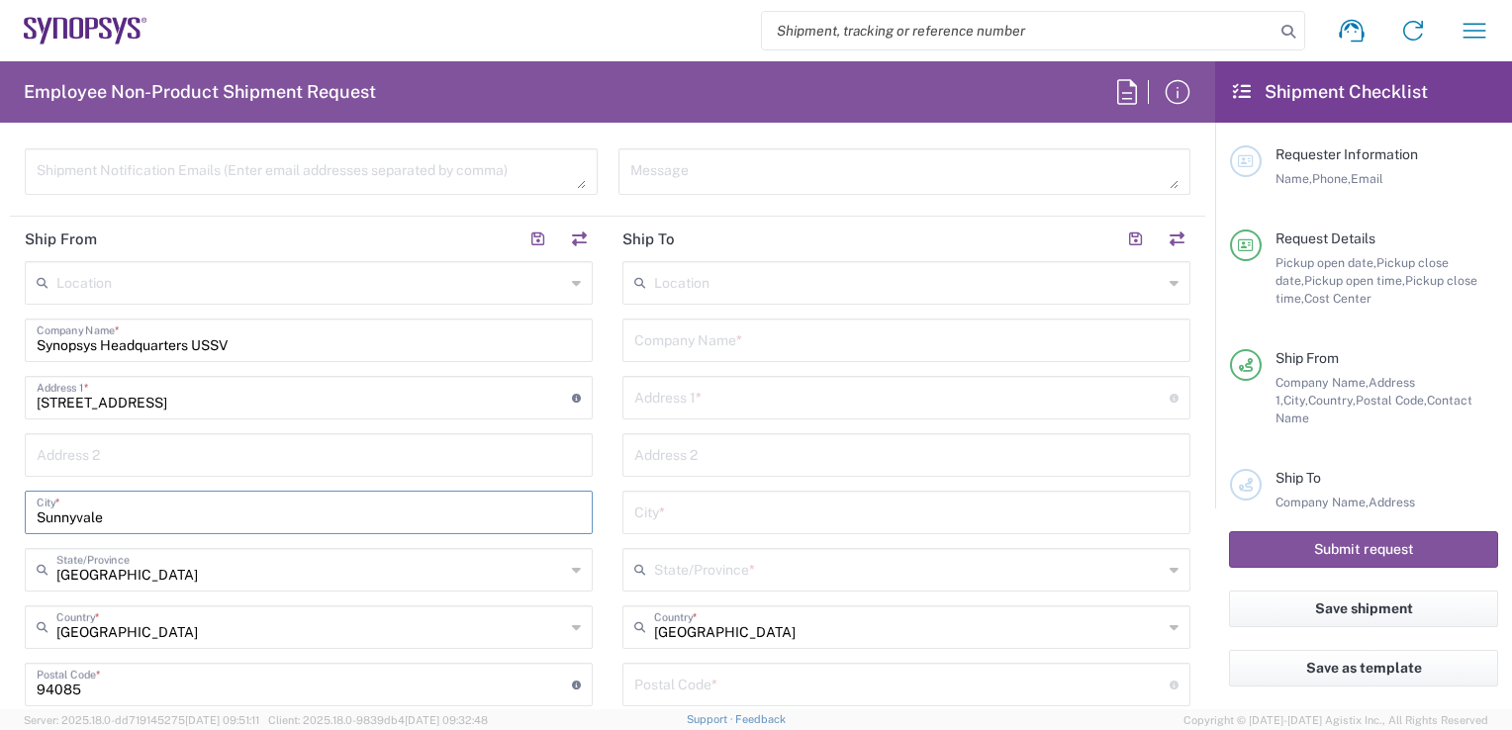
click at [147, 524] on input "Sunnyvale" at bounding box center [309, 511] width 544 height 35
click at [147, 523] on input "Sunnyvale" at bounding box center [309, 511] width 544 height 35
type input "[GEOGRAPHIC_DATA]"
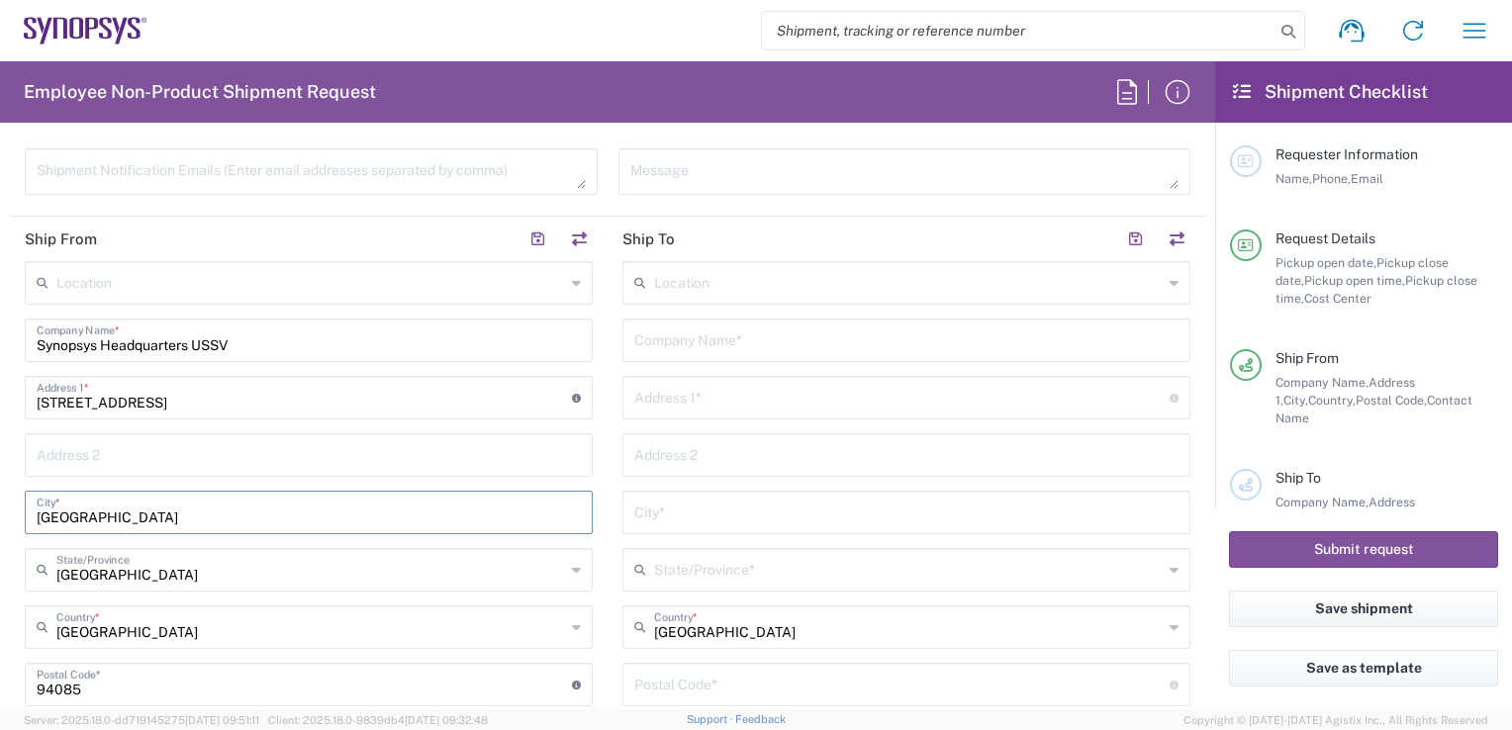
click at [316, 340] on input "Synopsys Headquarters USSV" at bounding box center [309, 339] width 544 height 35
type input "[PERSON_NAME]"
click at [237, 462] on input "text" at bounding box center [309, 453] width 544 height 35
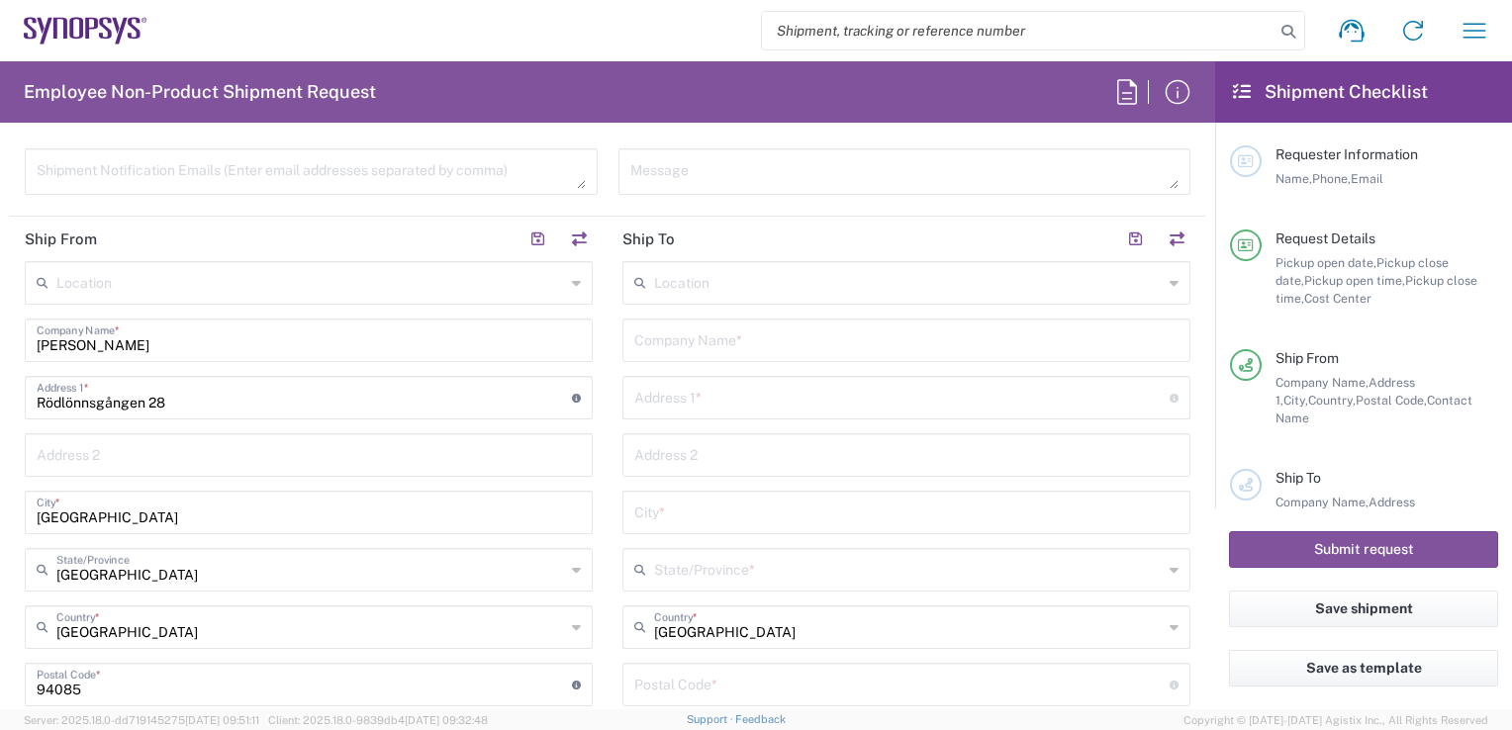
click at [226, 425] on div "Location [GEOGRAPHIC_DATA] DE04 Agrate Brianza IT01 [GEOGRAPHIC_DATA] DE02 [GEO…" at bounding box center [309, 621] width 568 height 720
click at [237, 400] on input "Rödlönnsgången 28" at bounding box center [304, 396] width 535 height 35
drag, startPoint x: 392, startPoint y: 398, endPoint x: 199, endPoint y: 393, distance: 193.0
click at [199, 393] on input "[STREET_ADDRESS] 417 11" at bounding box center [304, 396] width 535 height 35
type input "Rodlonnsgangen 28 1601"
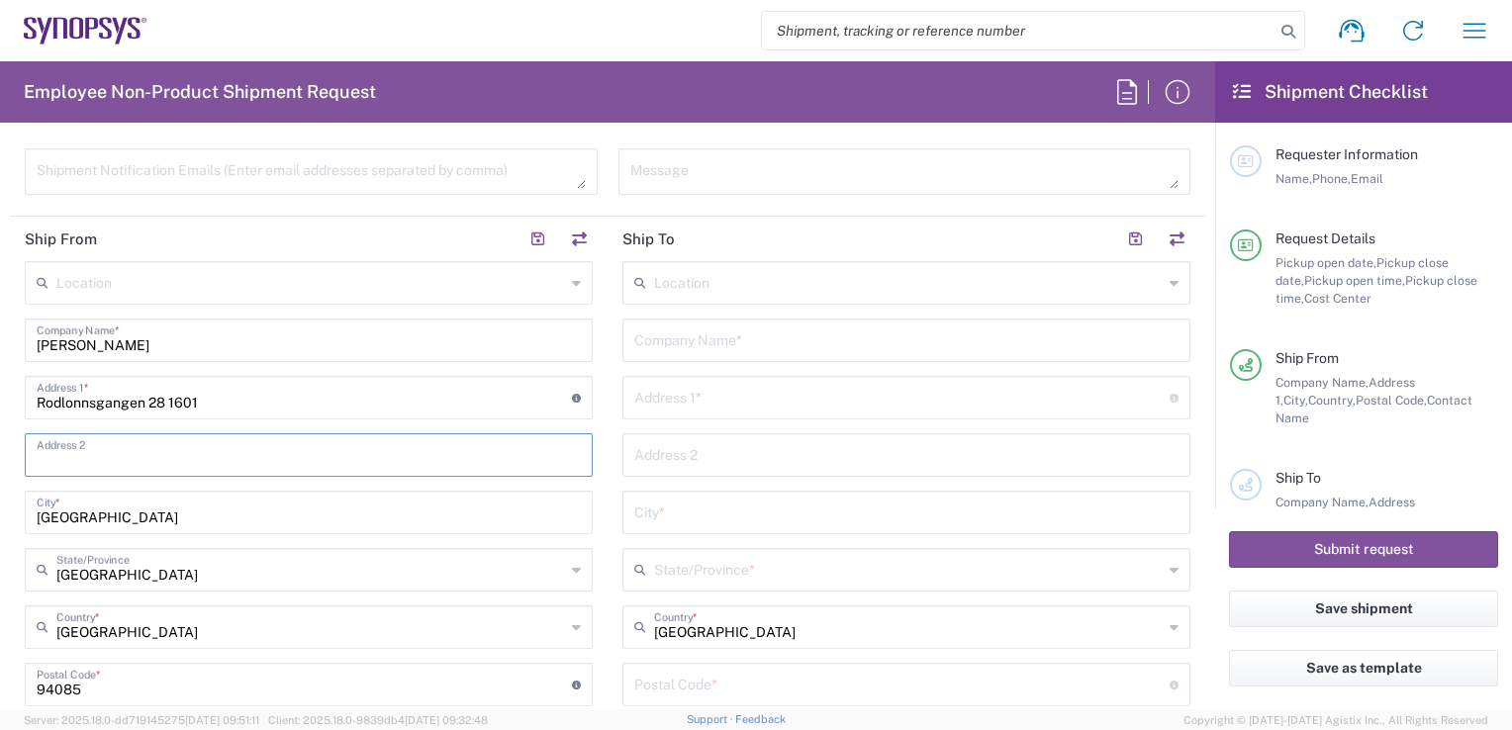
drag, startPoint x: 334, startPoint y: 402, endPoint x: 177, endPoint y: 444, distance: 163.0
click at [177, 444] on input "text" at bounding box center [309, 453] width 544 height 35
paste input "[GEOGRAPHIC_DATA] [GEOGRAPHIC_DATA] 417 11"
type input "[GEOGRAPHIC_DATA] [GEOGRAPHIC_DATA] 417 11"
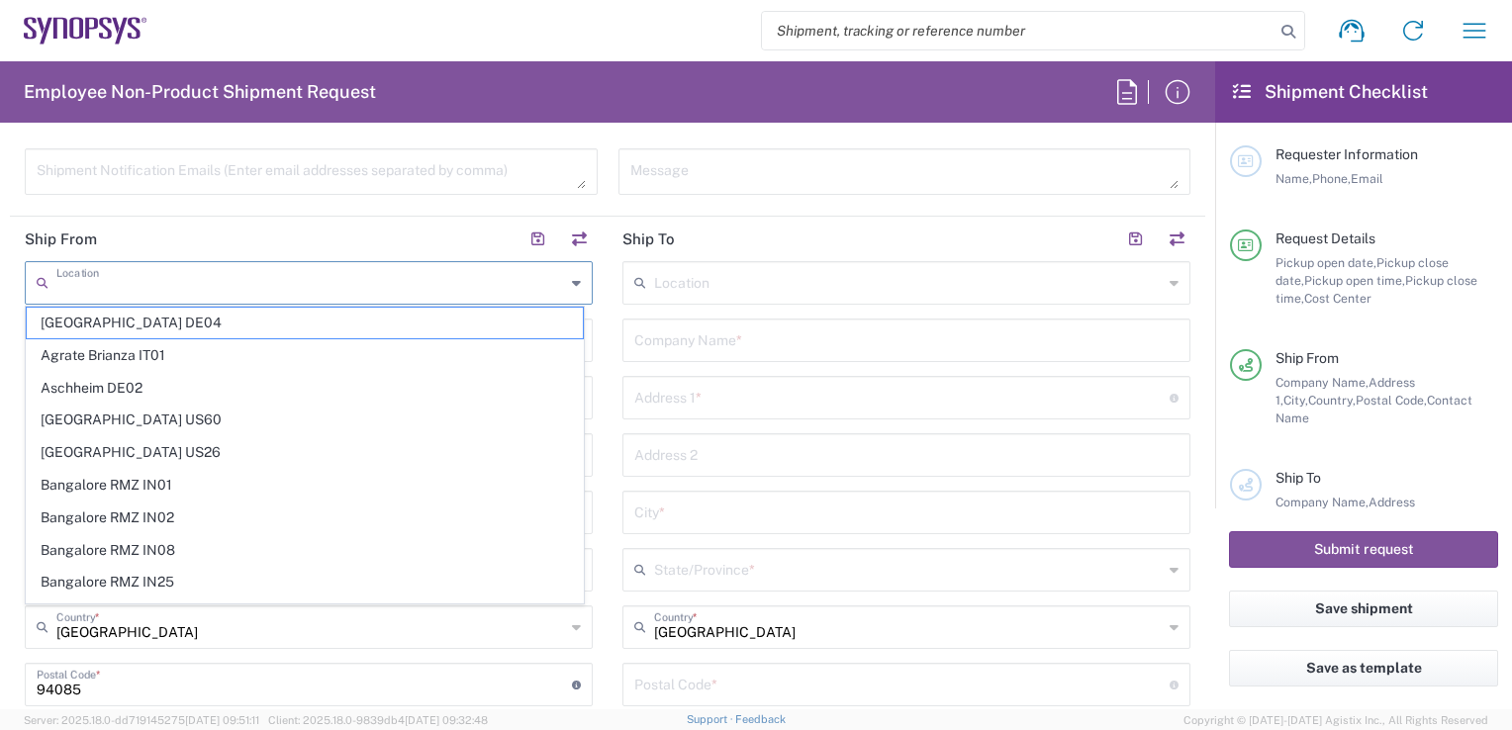
click at [398, 279] on input "text" at bounding box center [310, 281] width 509 height 35
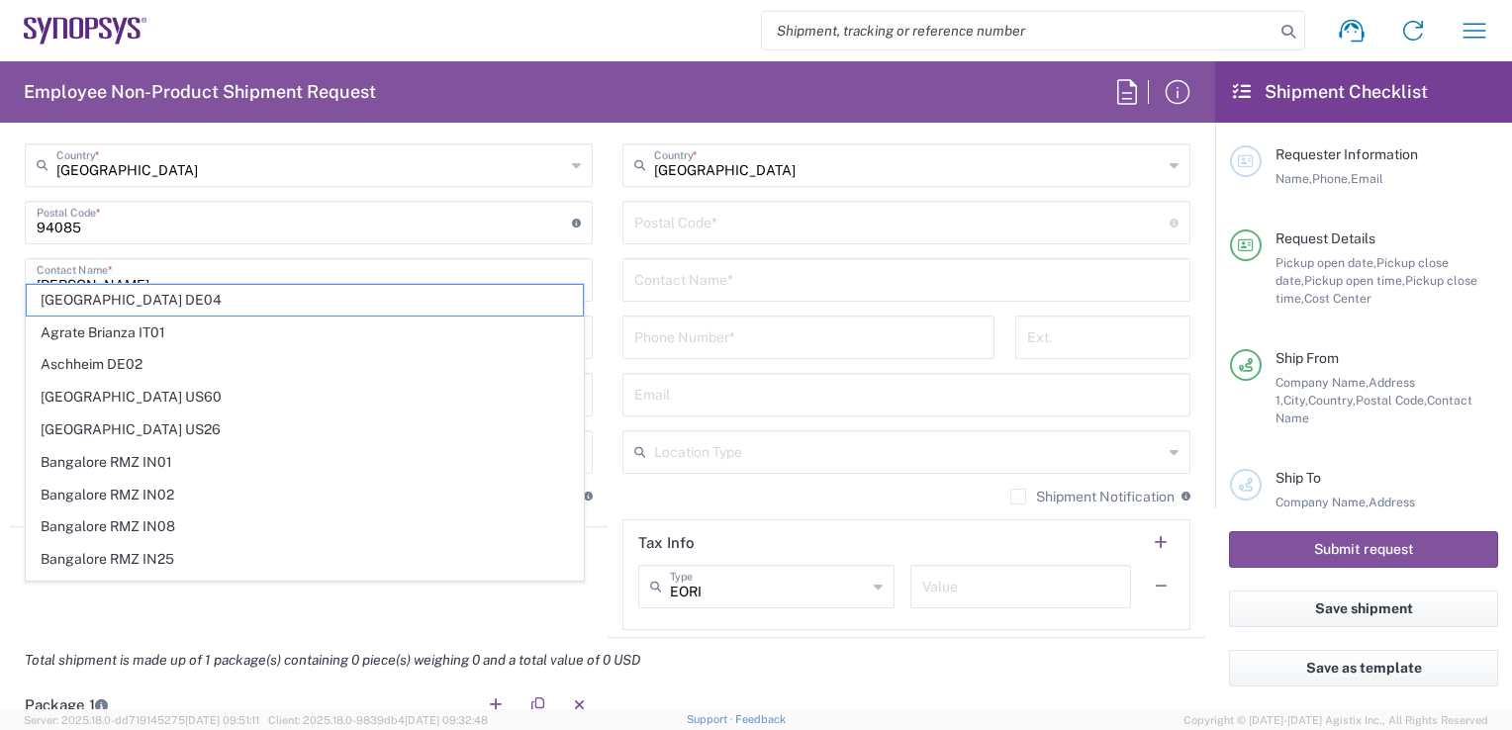
scroll to position [860, 0]
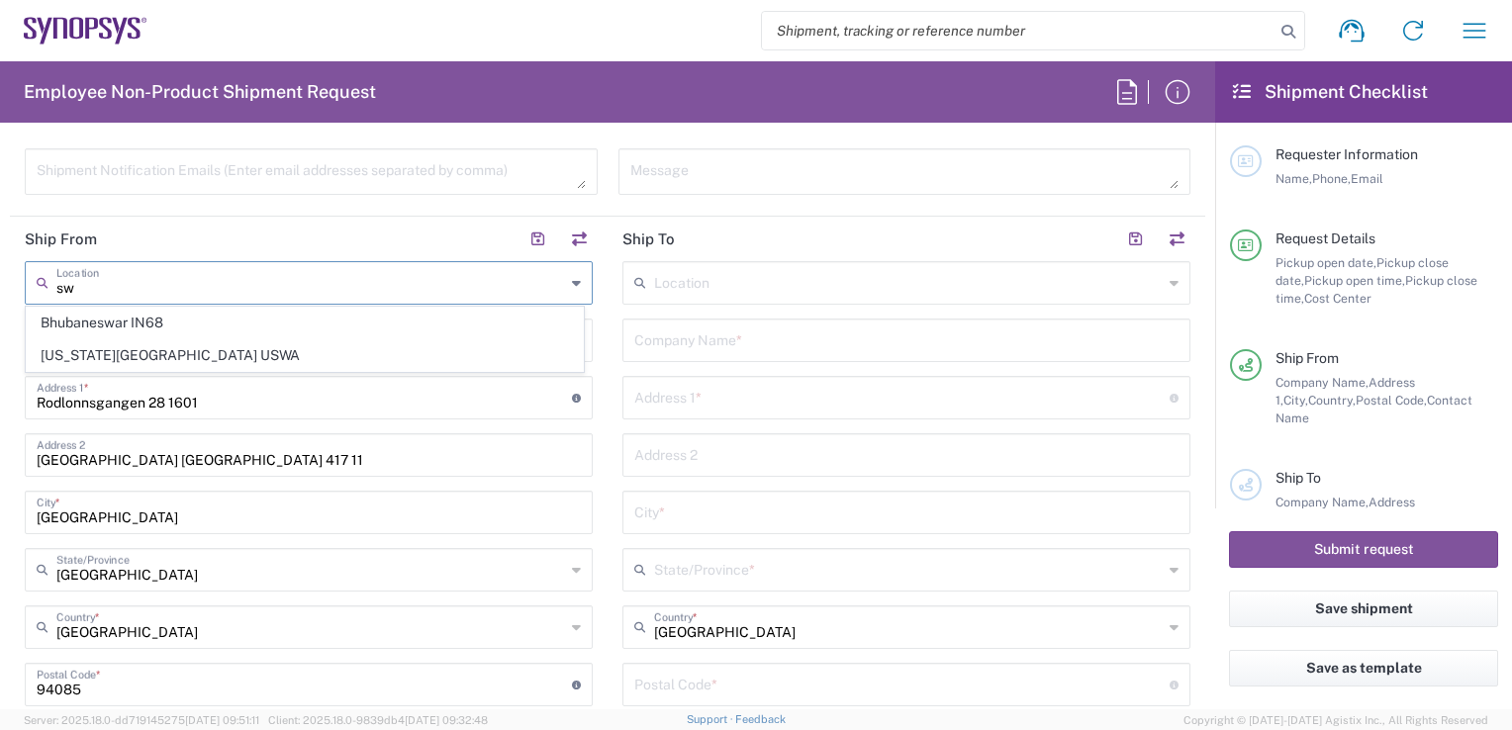
type input "s"
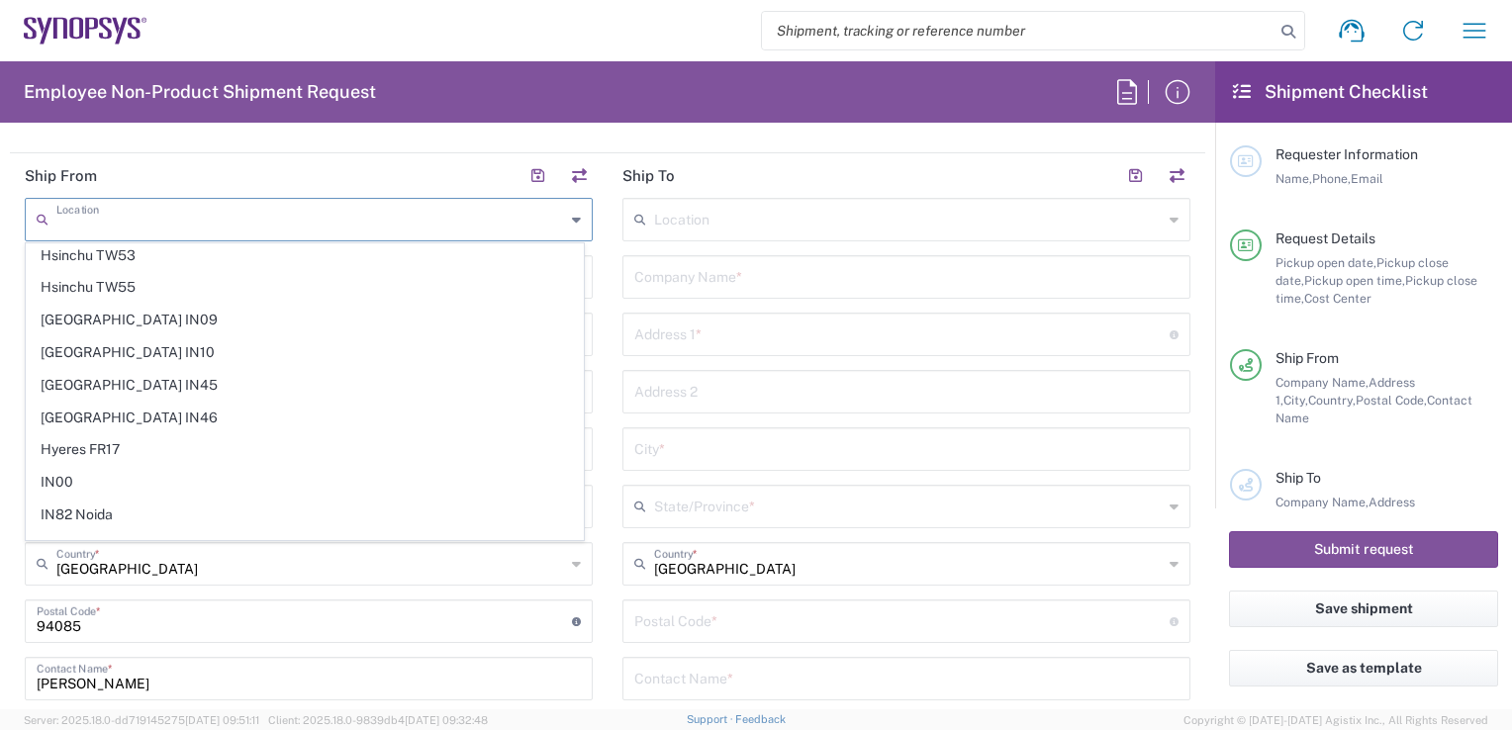
scroll to position [2771, 0]
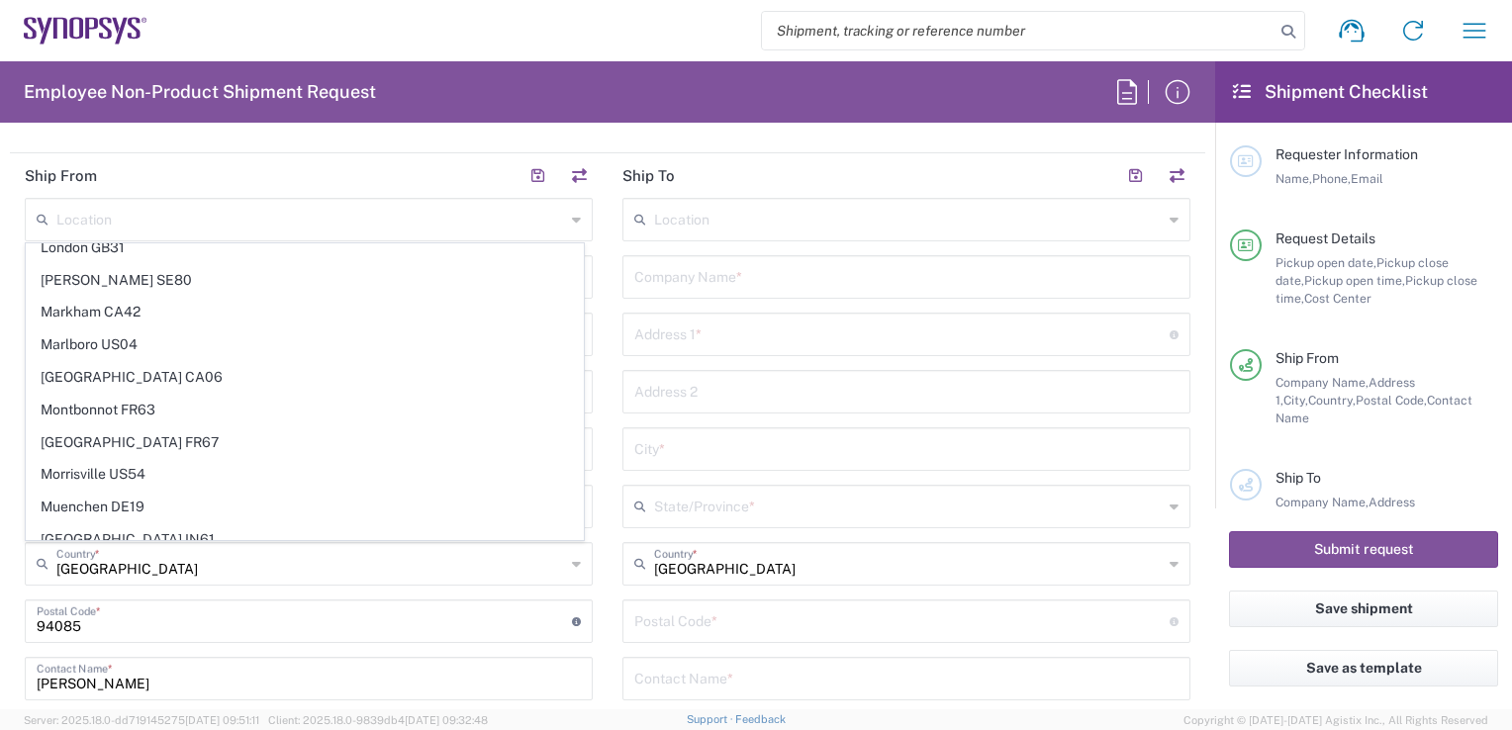
click at [0, 346] on html "Shipment request Shipment tracking Employee non-product shipment request My shi…" at bounding box center [756, 365] width 1512 height 730
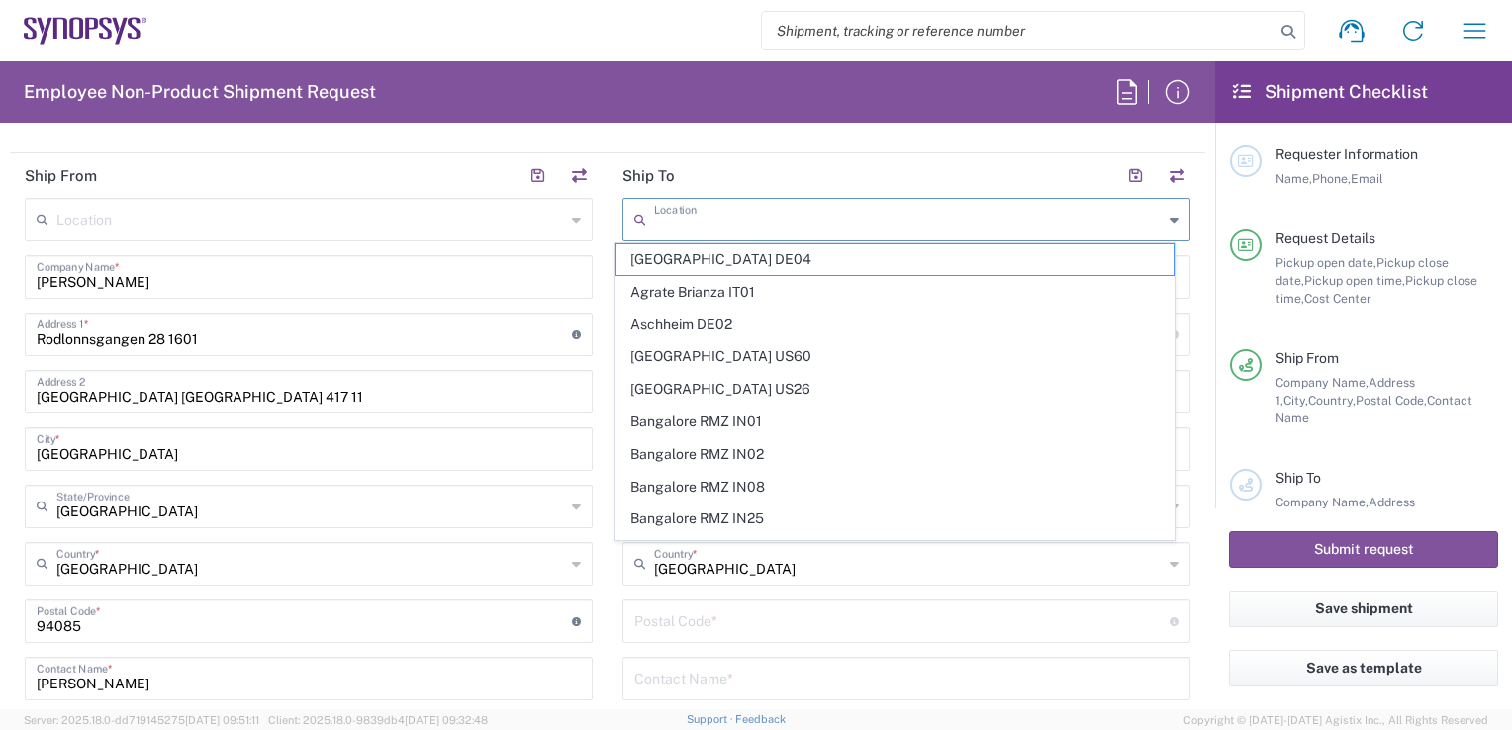
click at [693, 207] on input "text" at bounding box center [908, 218] width 509 height 35
click at [238, 219] on input "text" at bounding box center [310, 218] width 509 height 35
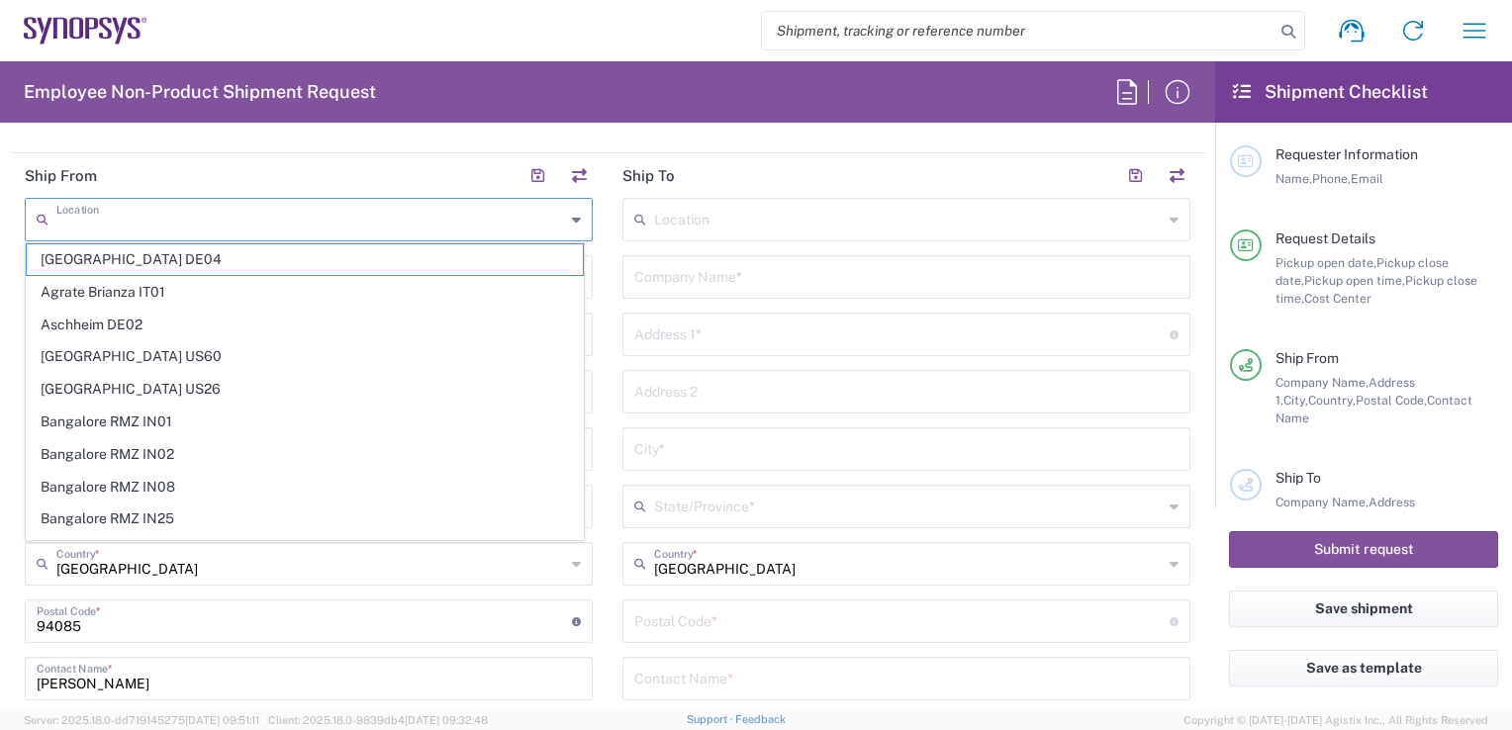
paste input "REEUSWE"
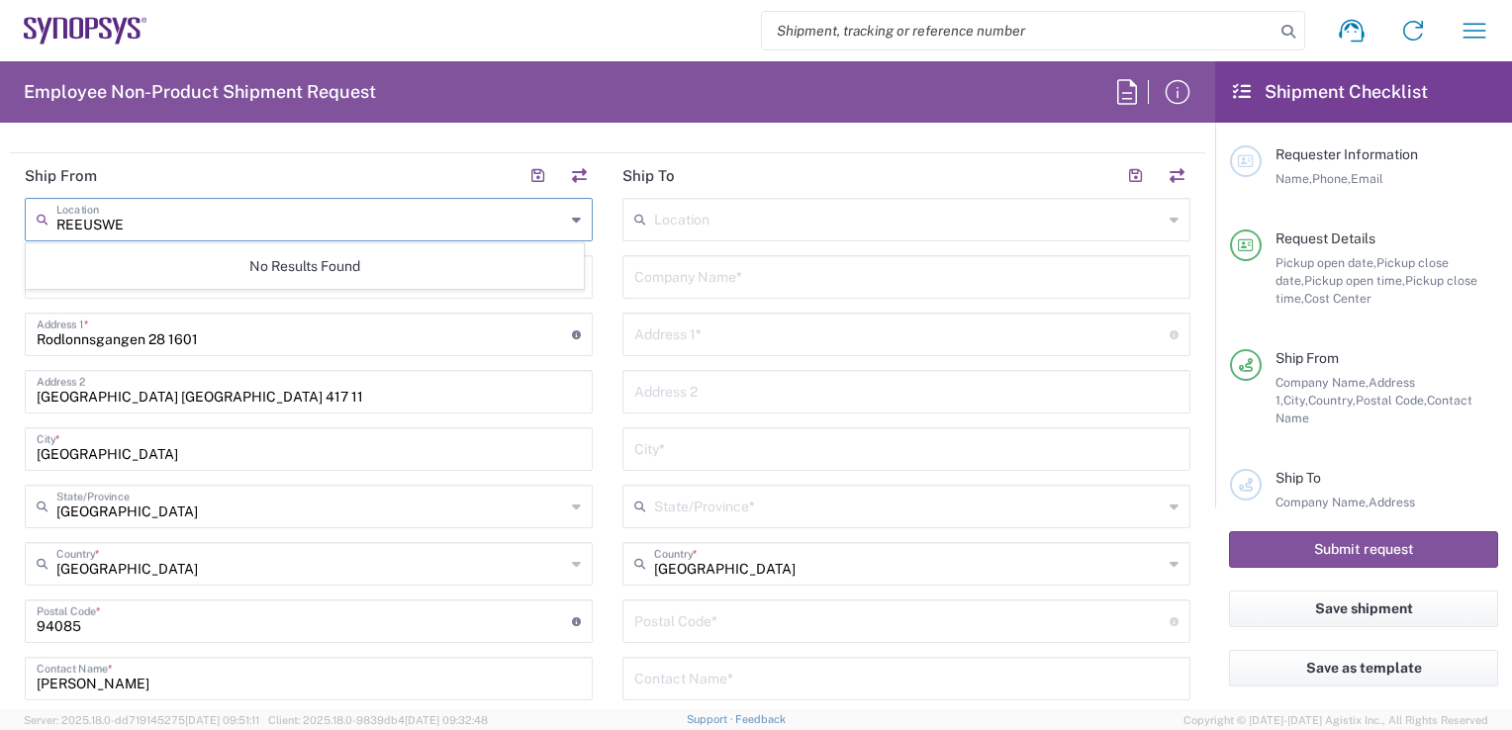
type input "REEUSWE"
click at [328, 168] on header "Ship From" at bounding box center [309, 175] width 598 height 45
click at [360, 225] on input "text" at bounding box center [310, 218] width 509 height 35
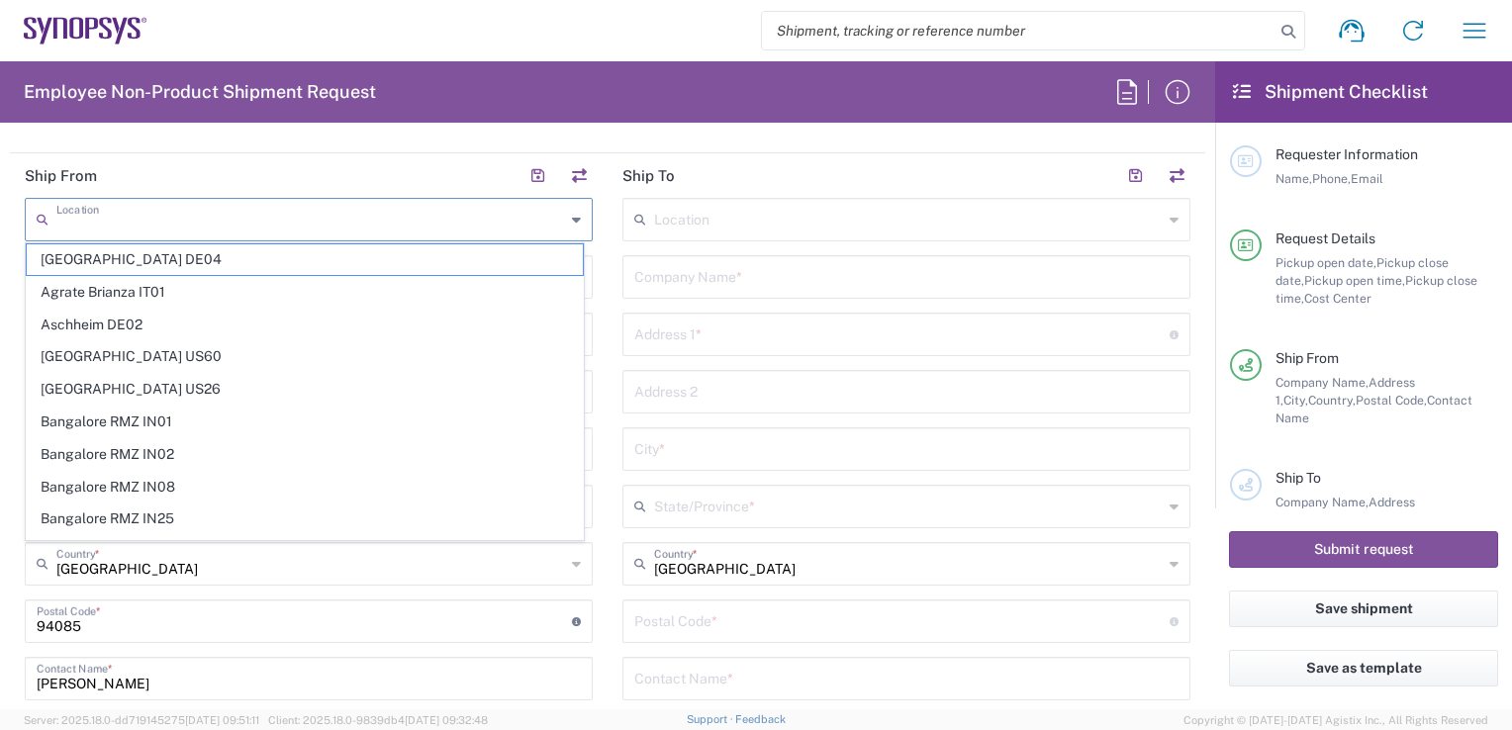
paste input "Sweden Off-Site"
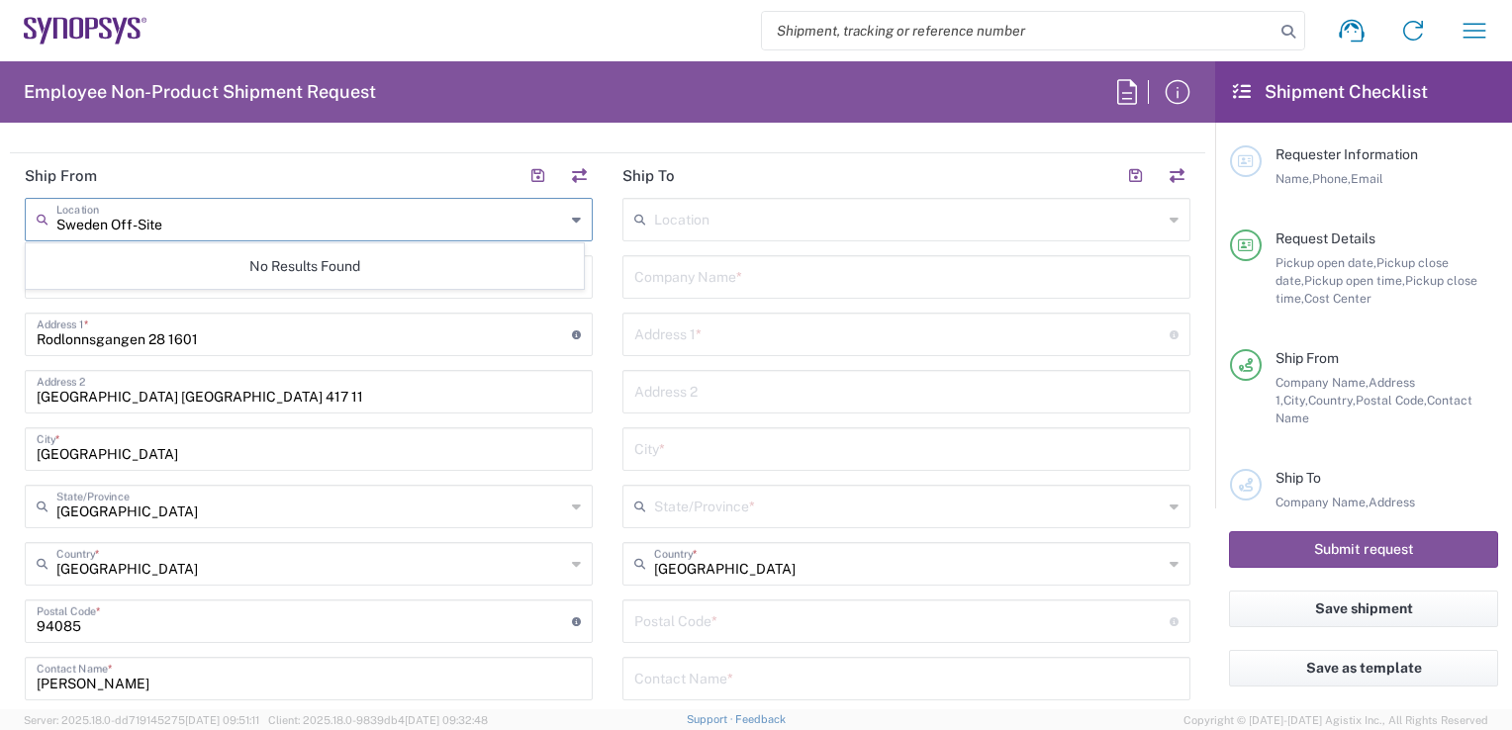
type input "Sweden Off-Site"
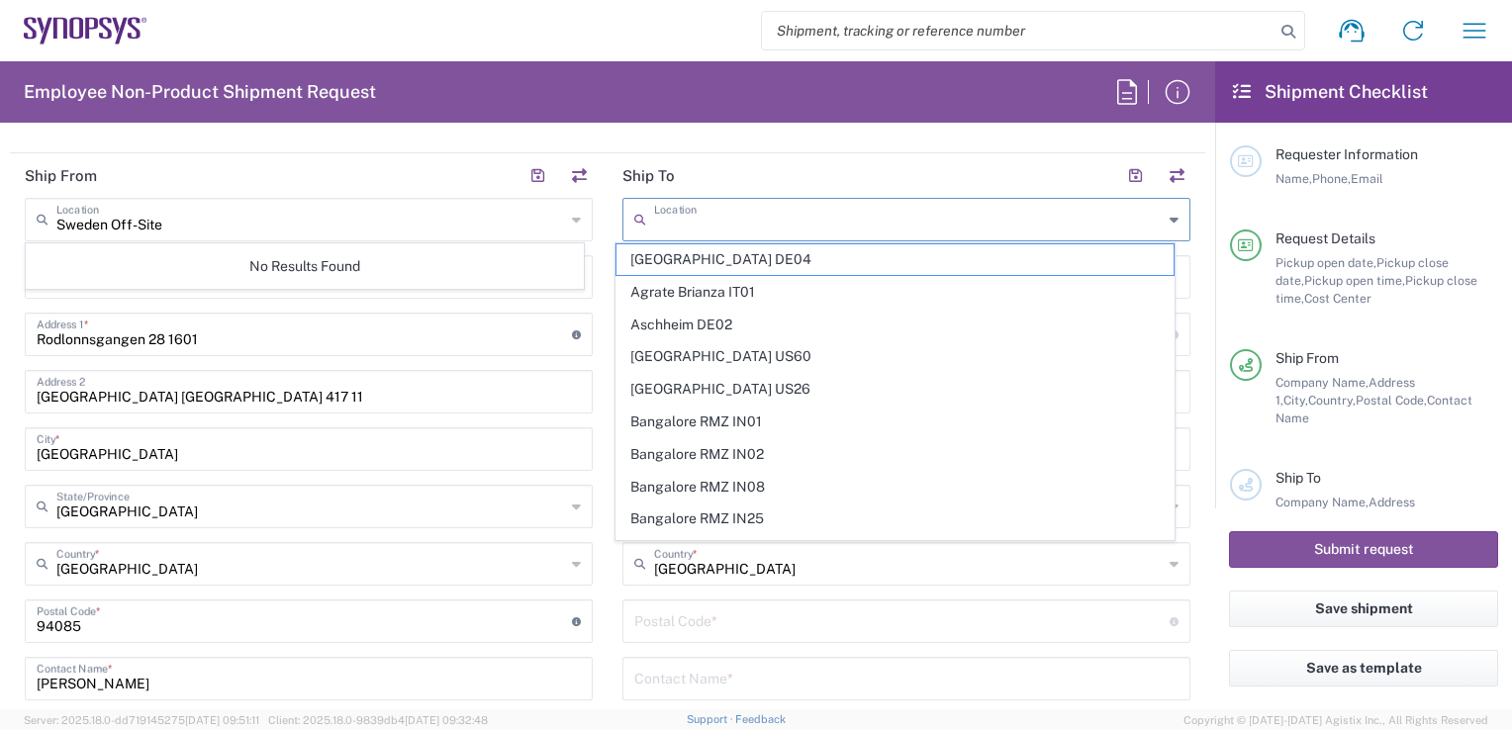
click at [687, 224] on input "text" at bounding box center [908, 218] width 509 height 35
click at [608, 236] on main "Location [GEOGRAPHIC_DATA] DE04 Agrate Brianza IT01 [GEOGRAPHIC_DATA] DE02 [GEO…" at bounding box center [907, 613] width 598 height 831
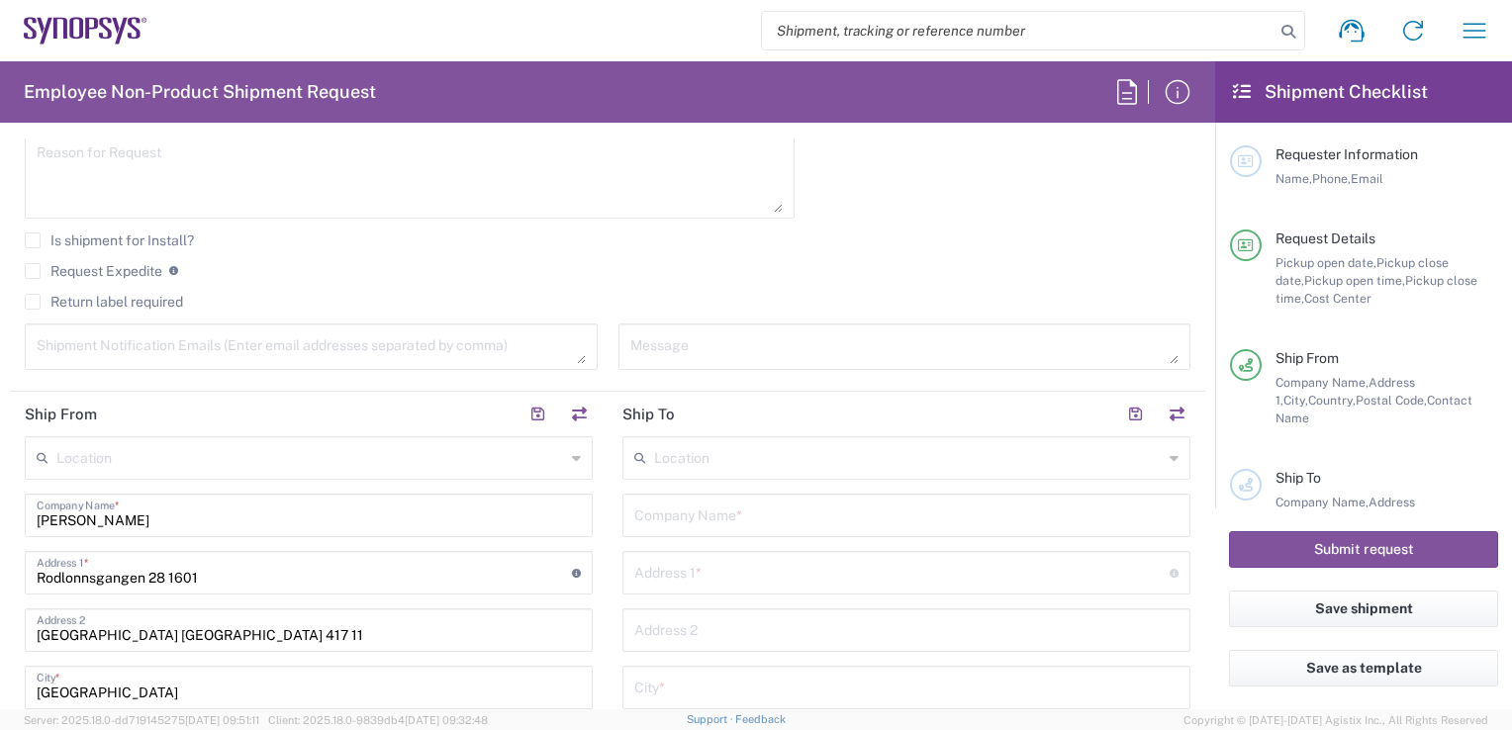
scroll to position [876, 0]
